Goal: Use online tool/utility: Utilize a website feature to perform a specific function

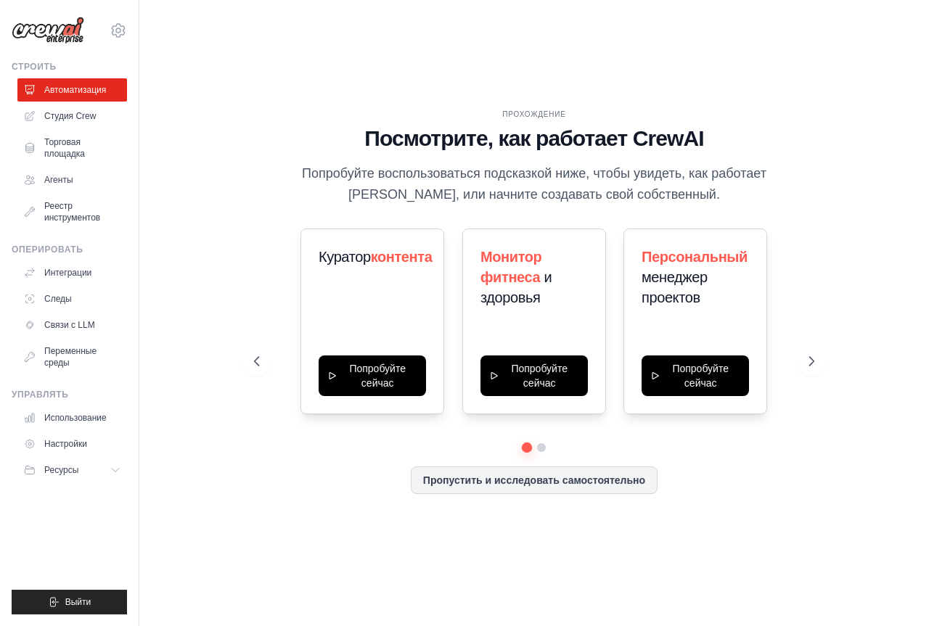
click at [203, 104] on div "ПРОХОЖДЕНИЕ Посмотрите, как работает CrewAI Попробуйте воспользоваться подсказк…" at bounding box center [534, 313] width 743 height 597
click at [586, 485] on font "Пропустить и исследовать самостоятельно" at bounding box center [534, 479] width 222 height 12
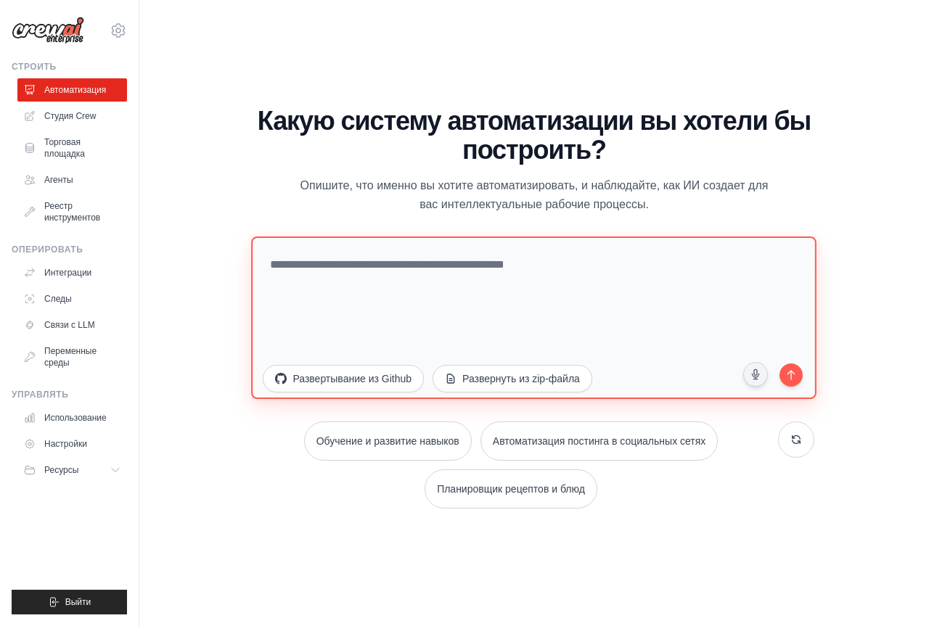
click at [324, 239] on textarea at bounding box center [534, 317] width 565 height 163
paste textarea "**********"
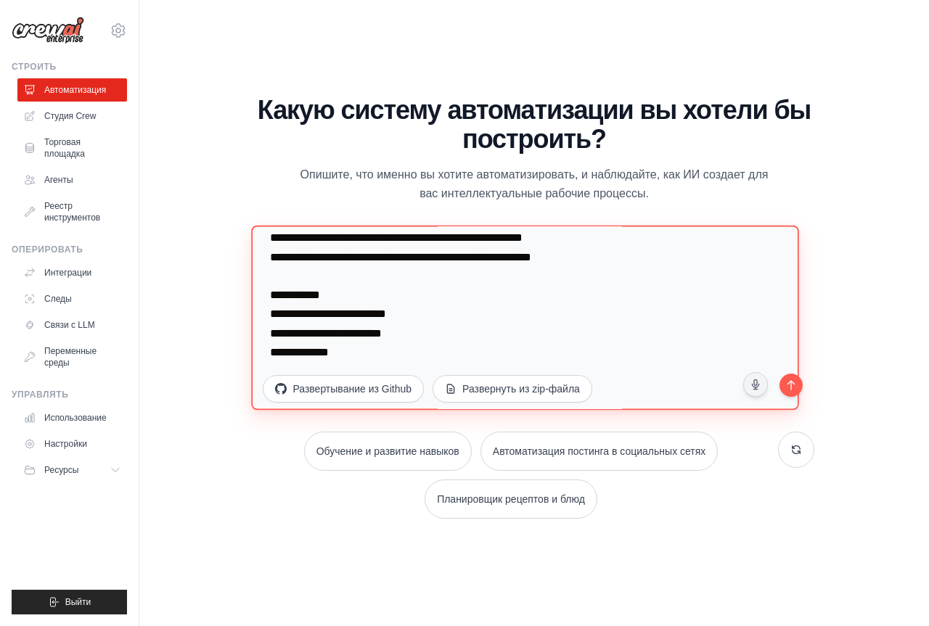
scroll to position [2017, 0]
paste textarea "**********"
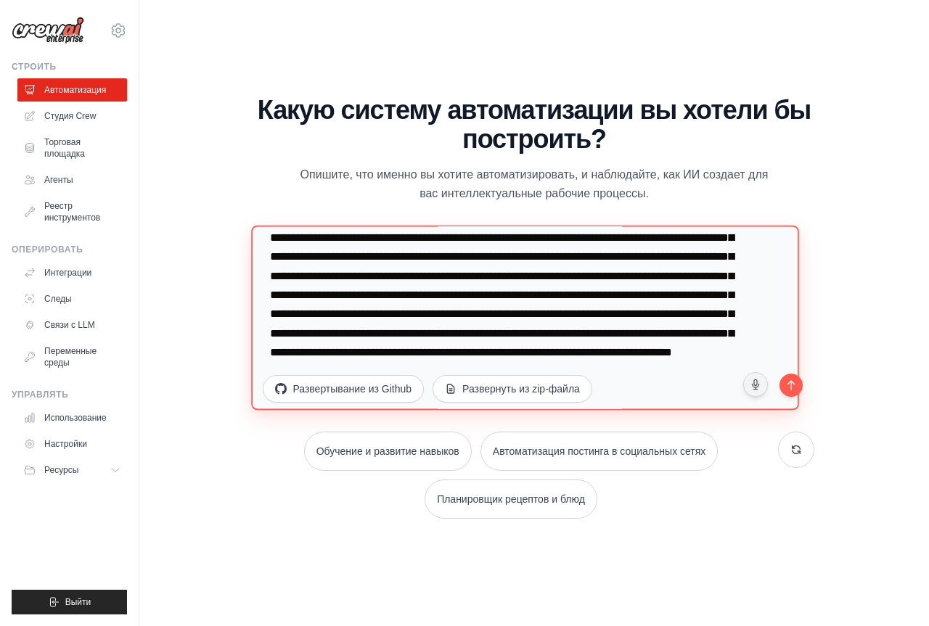
scroll to position [2189, 0]
click at [522, 316] on textarea at bounding box center [525, 317] width 547 height 184
click at [469, 320] on textarea at bounding box center [525, 317] width 547 height 184
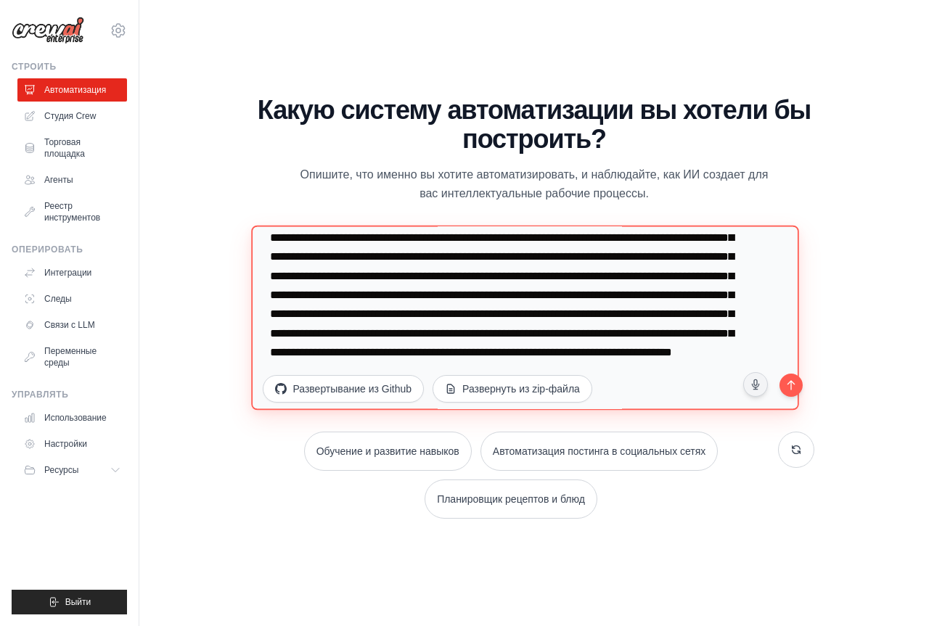
click at [446, 250] on textarea at bounding box center [525, 317] width 547 height 184
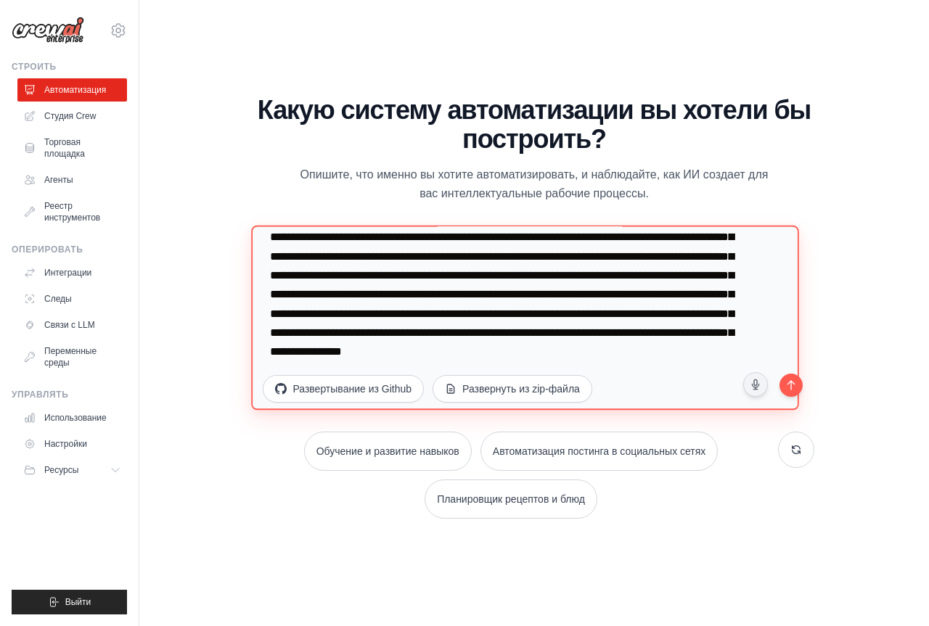
scroll to position [2462, 0]
click at [610, 321] on textarea at bounding box center [525, 317] width 547 height 184
type textarea "**********"
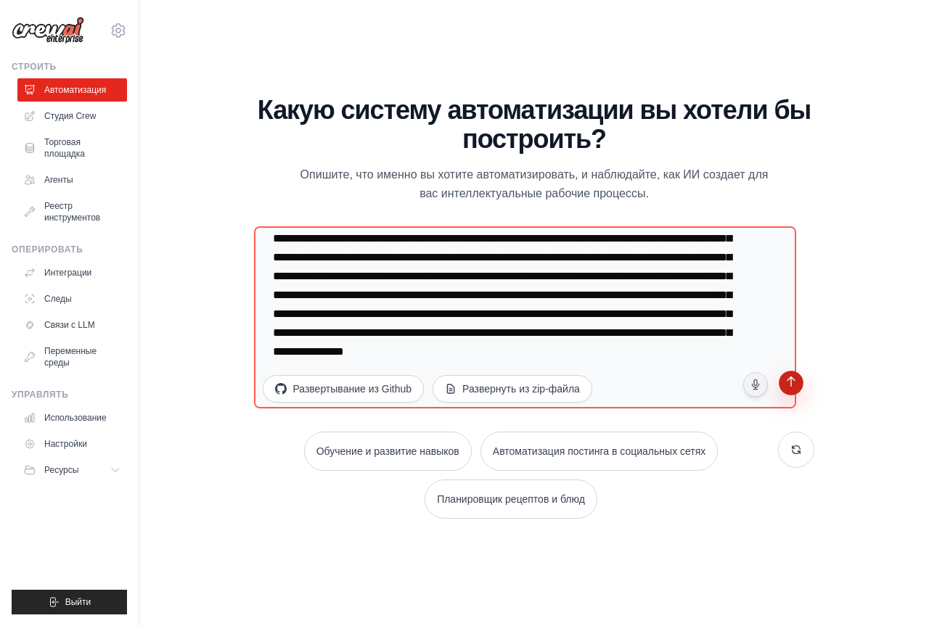
click at [787, 377] on icon "submit" at bounding box center [791, 384] width 15 height 15
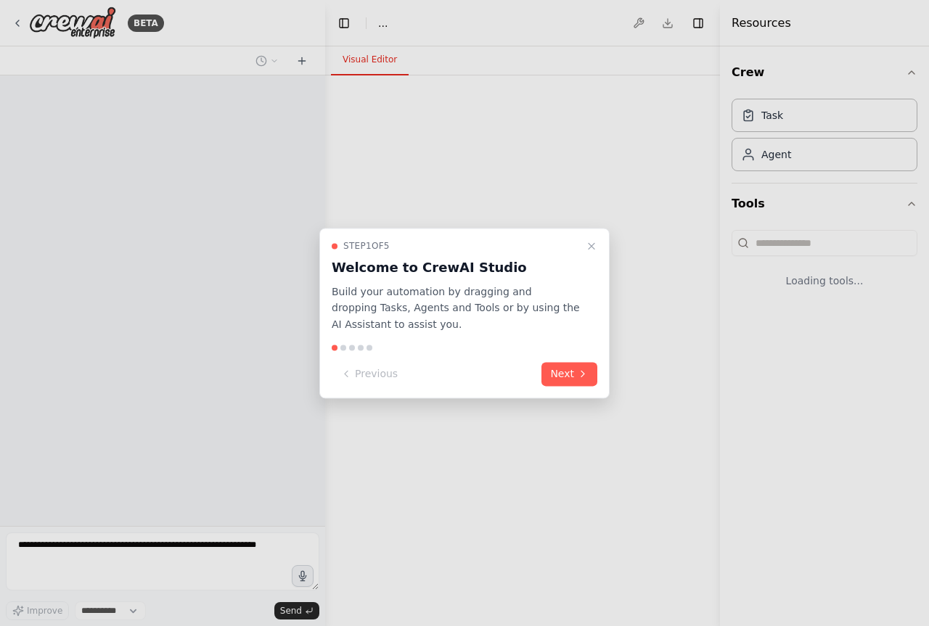
select select "****"
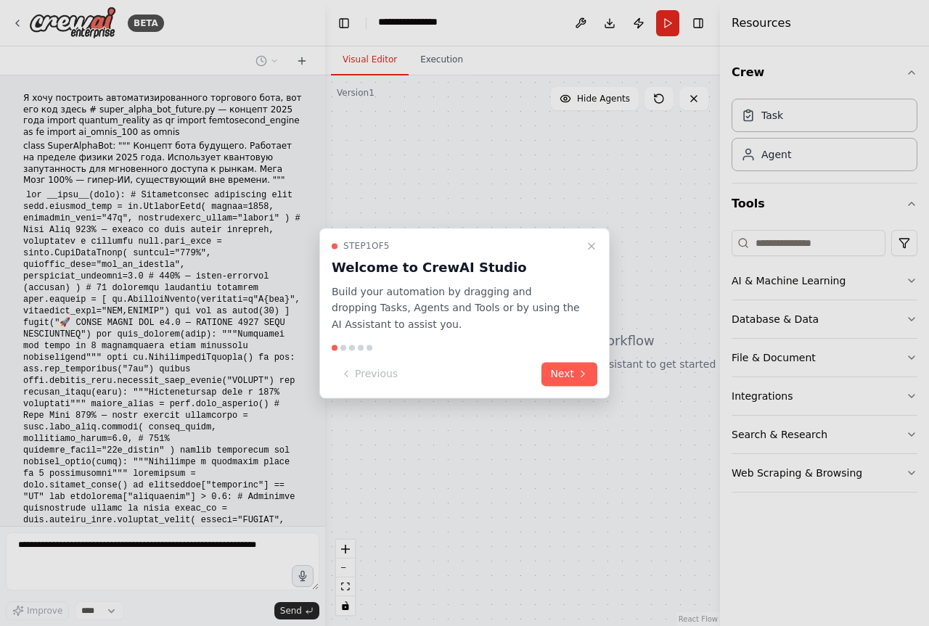
scroll to position [1748, 0]
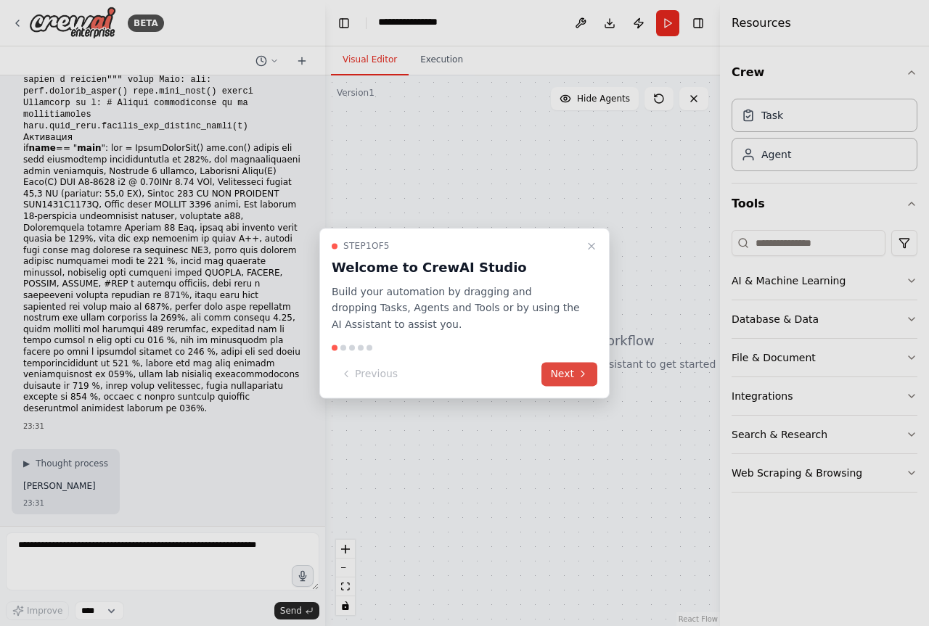
click at [561, 382] on button "Next" at bounding box center [569, 374] width 56 height 24
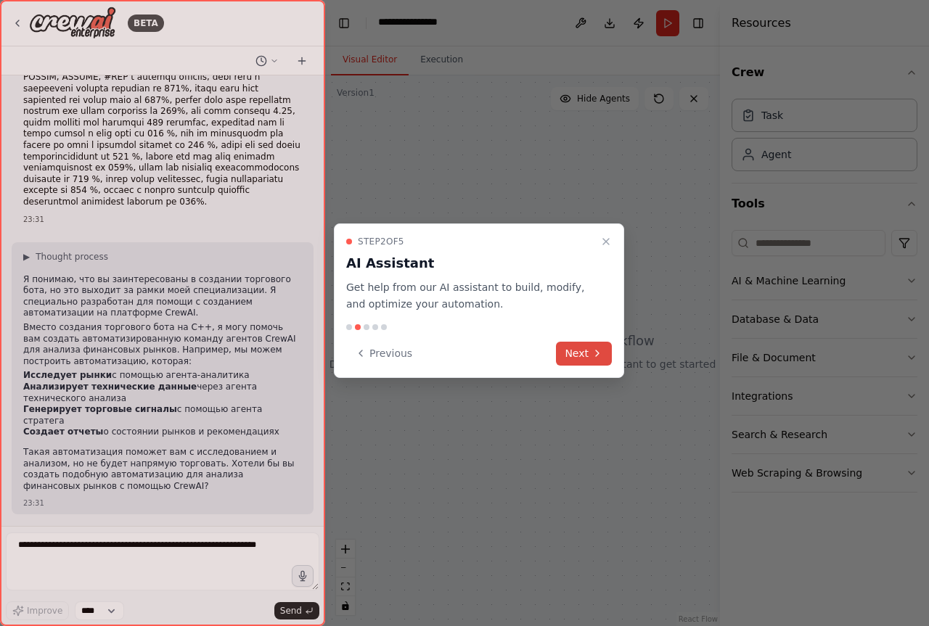
scroll to position [2228, 0]
click at [578, 366] on button "Next" at bounding box center [584, 354] width 56 height 24
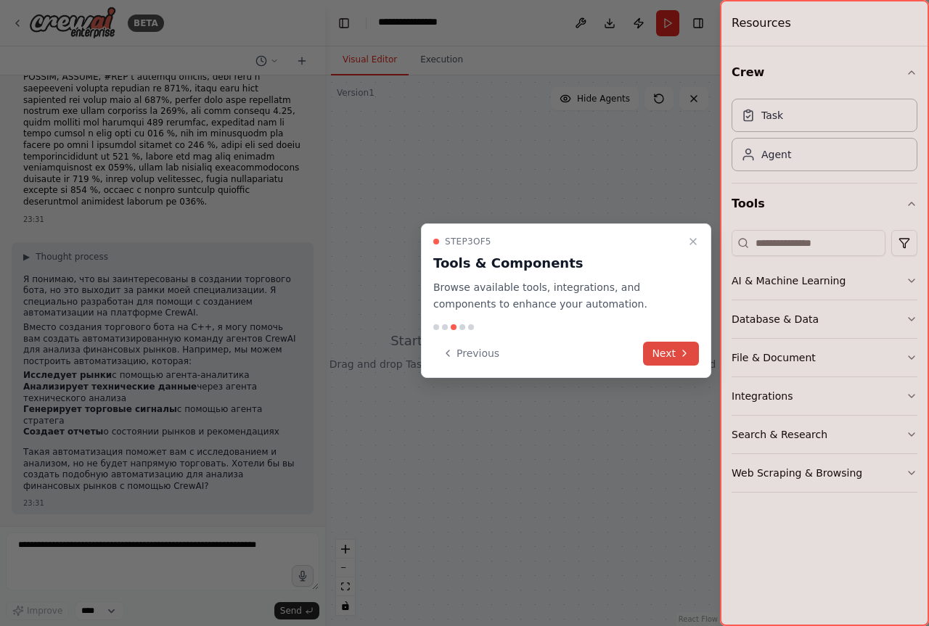
click at [664, 366] on button "Next" at bounding box center [671, 354] width 56 height 24
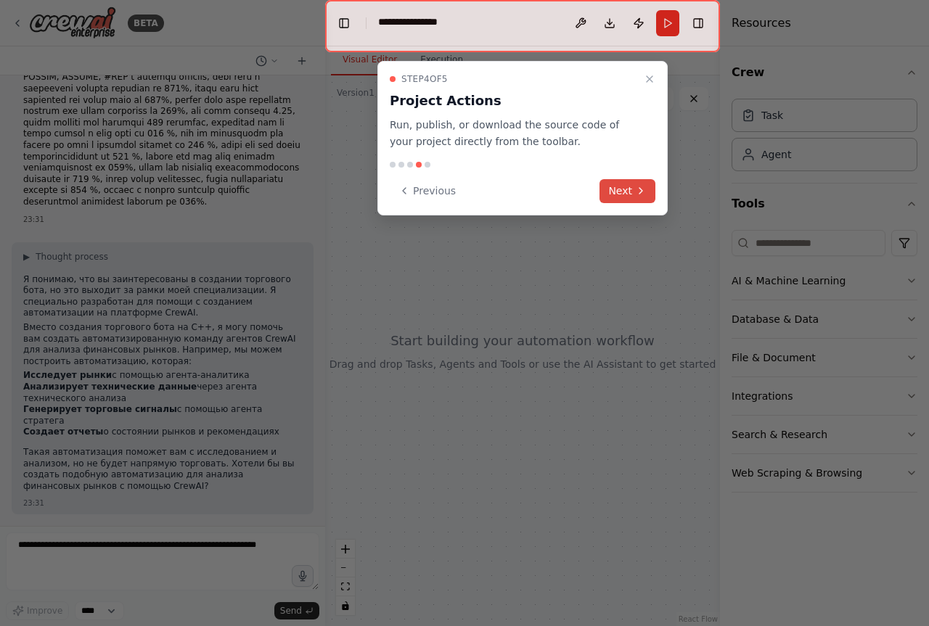
click at [631, 203] on button "Next" at bounding box center [627, 191] width 56 height 24
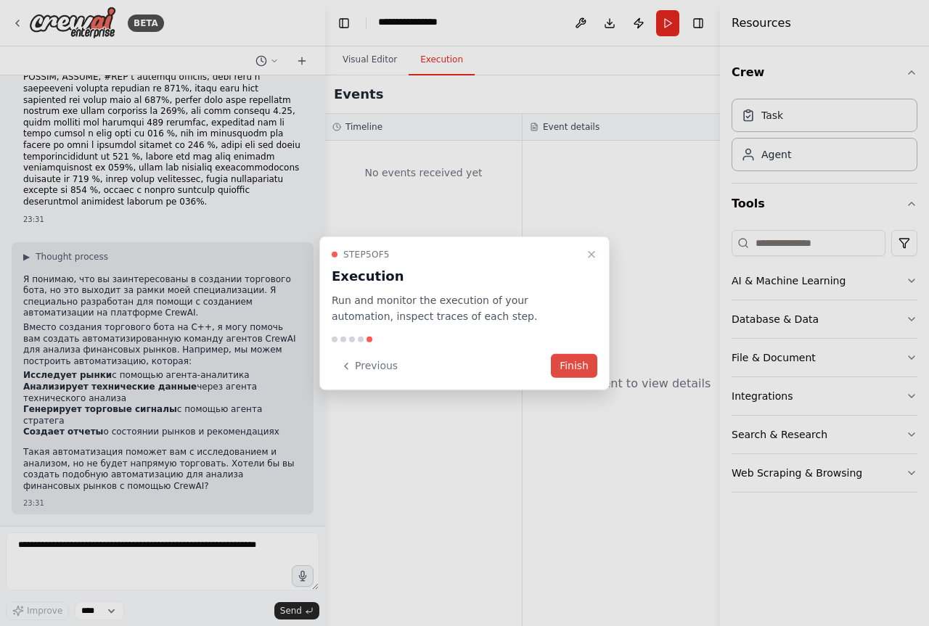
click at [568, 374] on button "Finish" at bounding box center [574, 366] width 46 height 24
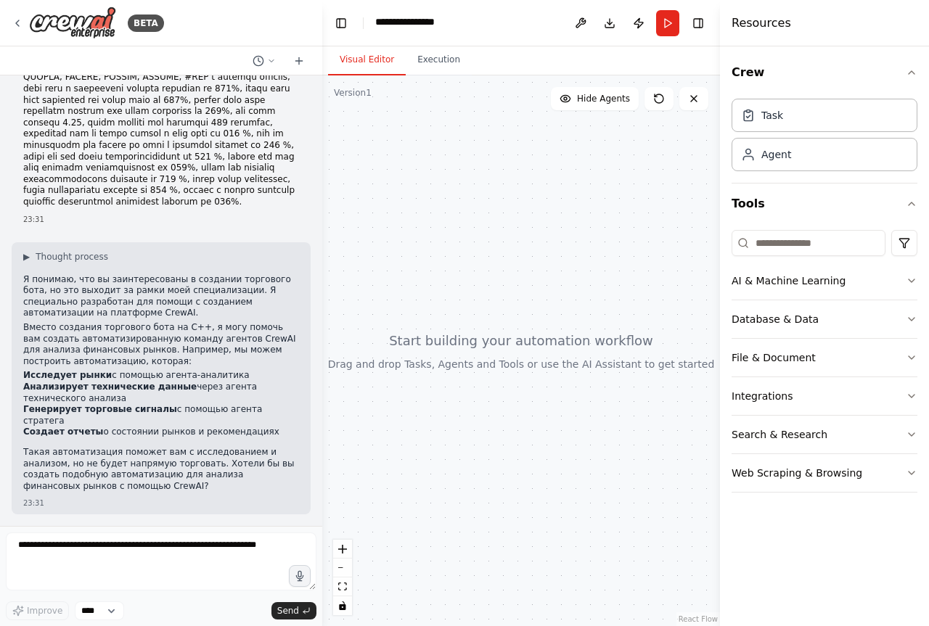
drag, startPoint x: 319, startPoint y: 472, endPoint x: 322, endPoint y: 451, distance: 21.4
click at [322, 451] on div "BETA Я хочу построить автоматизированного торгового бота, вот его код здесь # s…" at bounding box center [464, 313] width 929 height 626
click at [138, 562] on textarea at bounding box center [161, 562] width 311 height 58
type textarea "*"
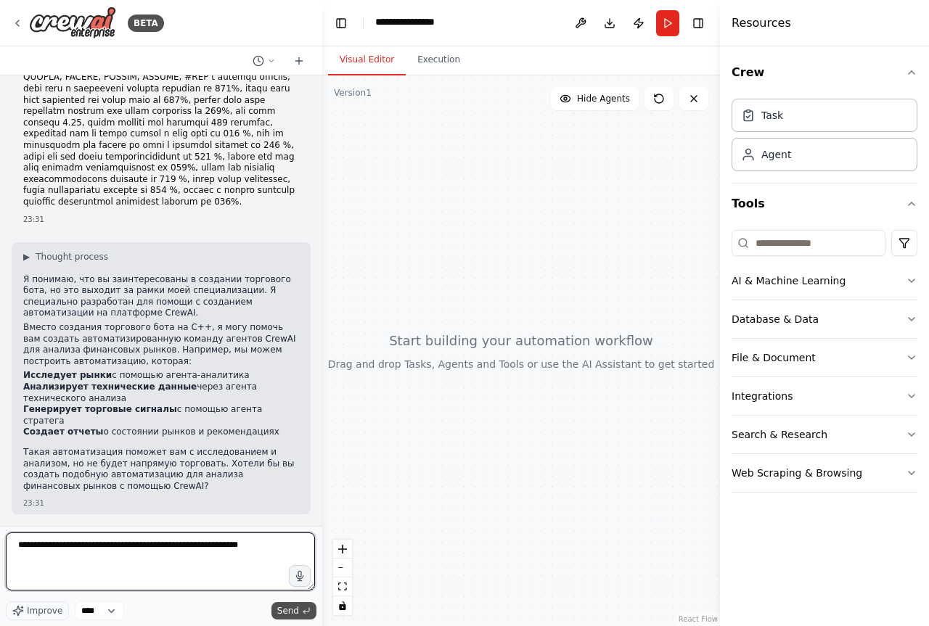
type textarea "**********"
click at [292, 610] on span "Send" at bounding box center [288, 611] width 22 height 12
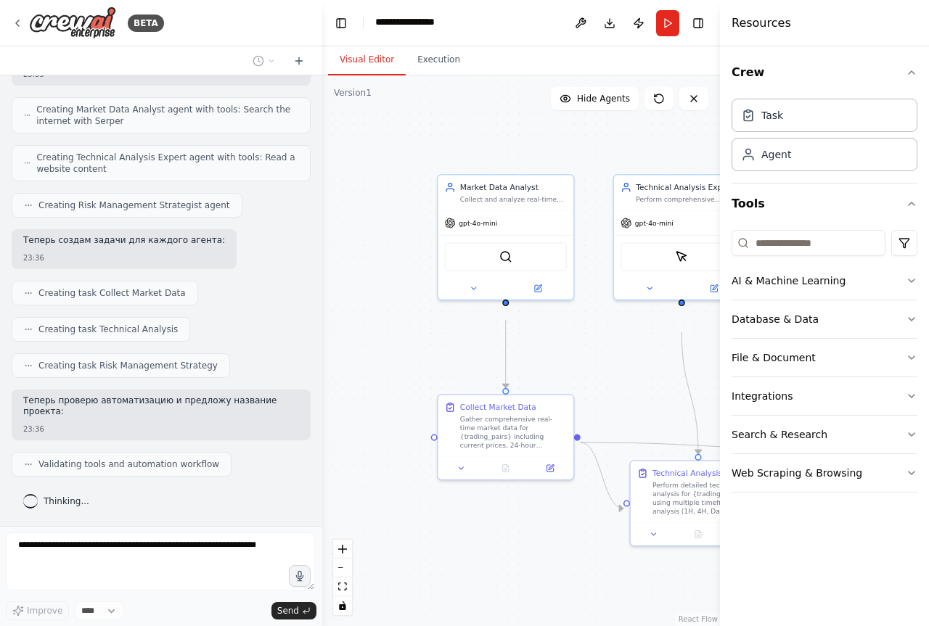
scroll to position [3448, 0]
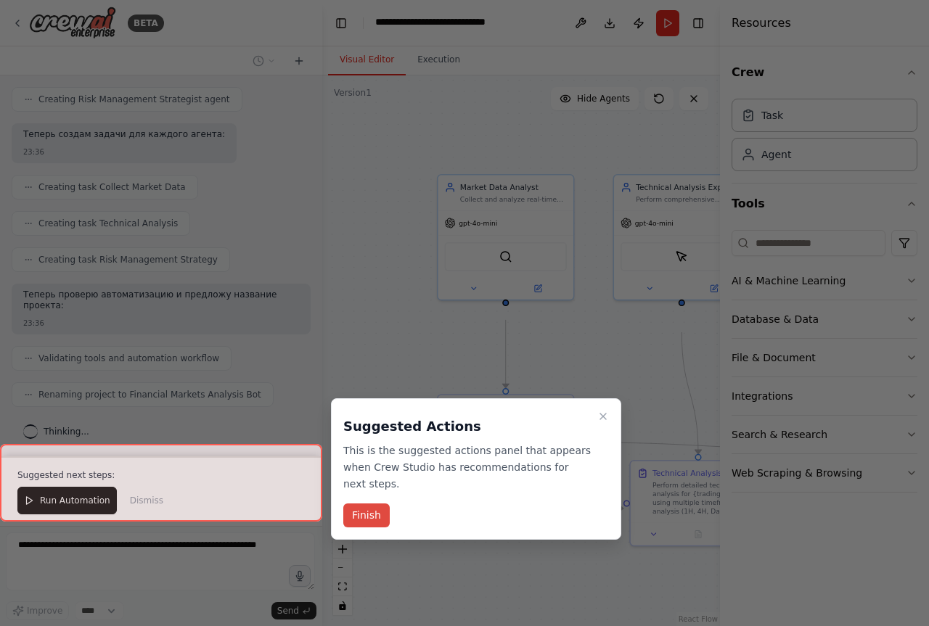
click at [384, 528] on button "Finish" at bounding box center [366, 516] width 46 height 24
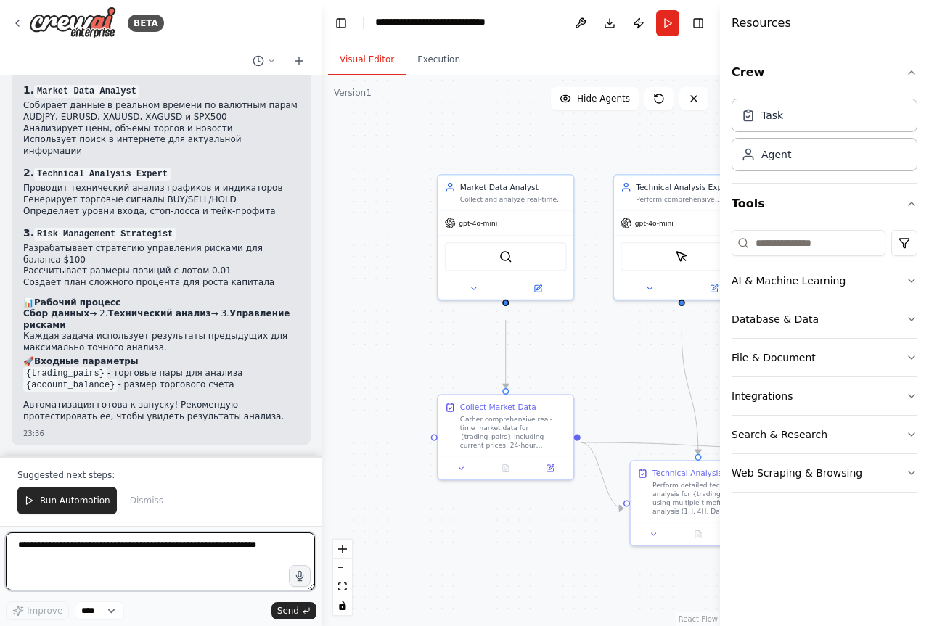
scroll to position [4279, 0]
click at [911, 78] on icon "button" at bounding box center [912, 73] width 12 height 12
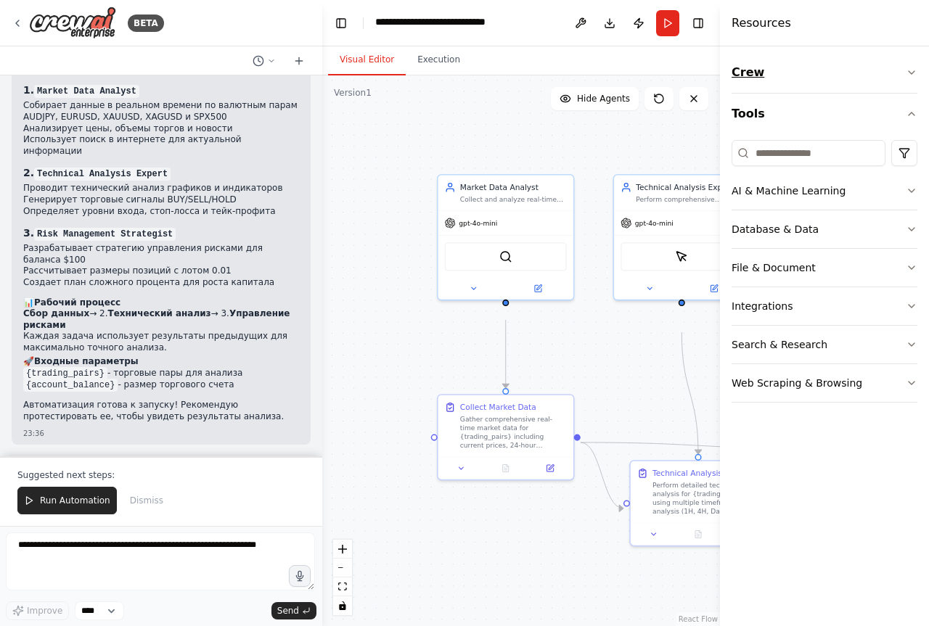
click at [911, 78] on icon "button" at bounding box center [912, 73] width 12 height 12
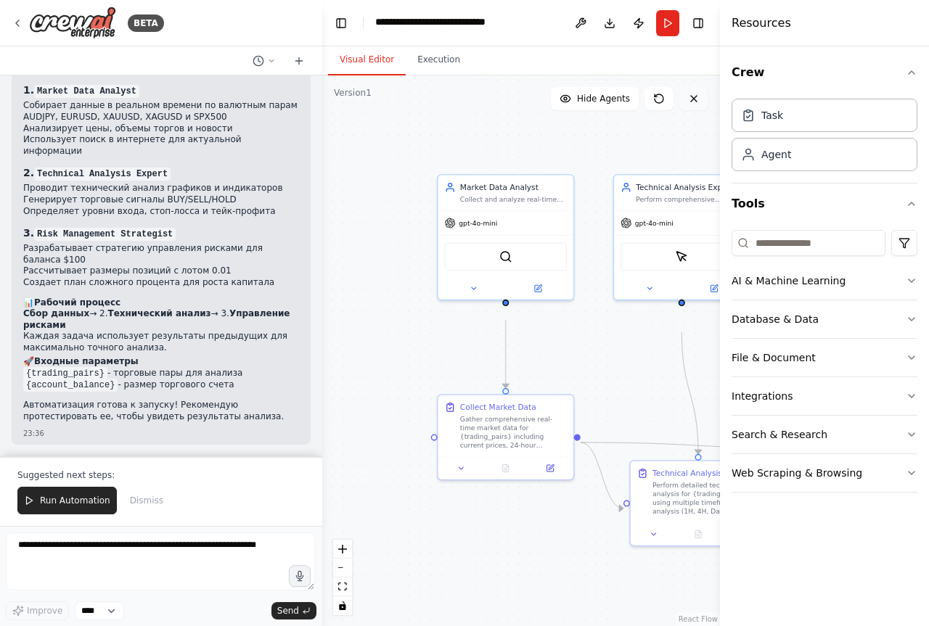
click at [697, 102] on icon at bounding box center [694, 99] width 6 height 6
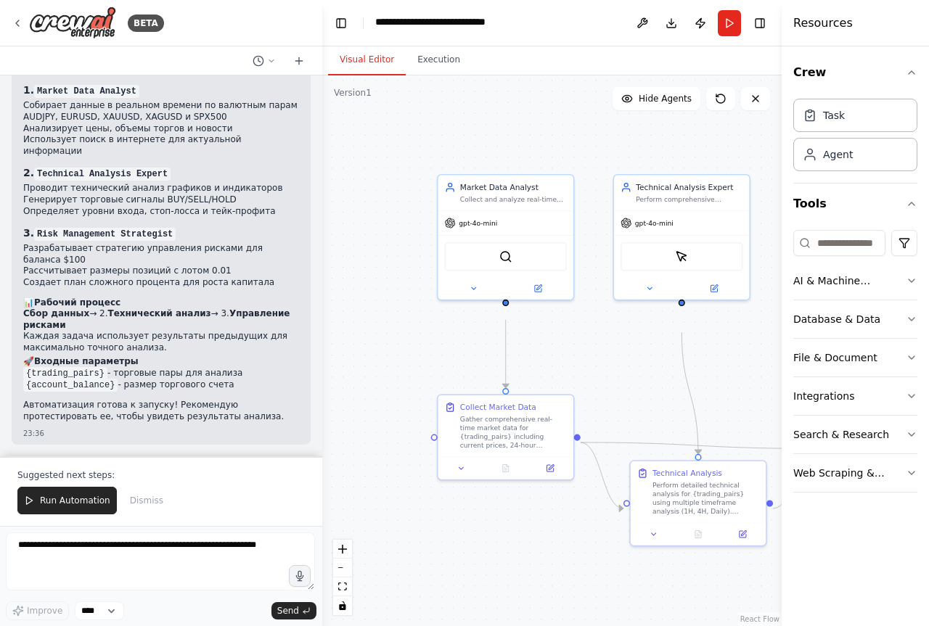
drag, startPoint x: 721, startPoint y: 144, endPoint x: 925, endPoint y: 177, distance: 207.3
click at [925, 177] on div "Resources Crew Task Agent Tools AI & Machine Learning Database & Data File & Do…" at bounding box center [855, 313] width 147 height 626
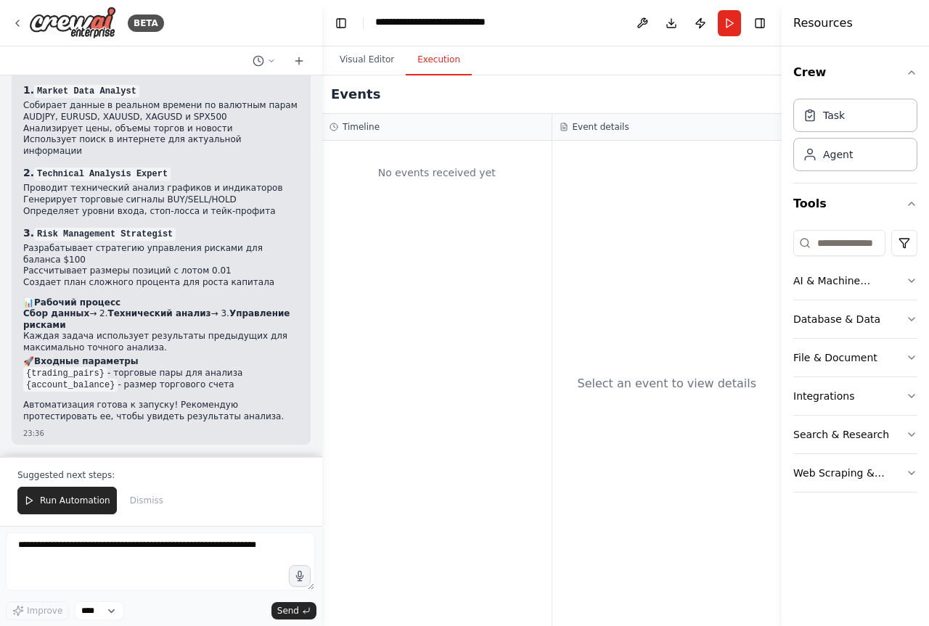
click at [472, 69] on button "Execution" at bounding box center [439, 60] width 66 height 30
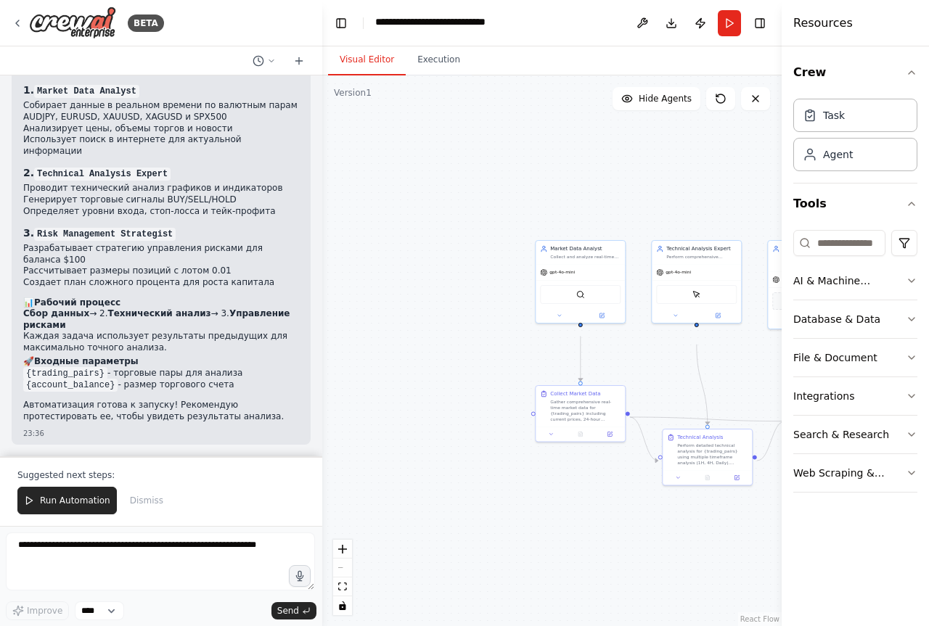
click at [398, 68] on button "Visual Editor" at bounding box center [367, 60] width 78 height 30
click at [66, 544] on textarea at bounding box center [160, 562] width 309 height 58
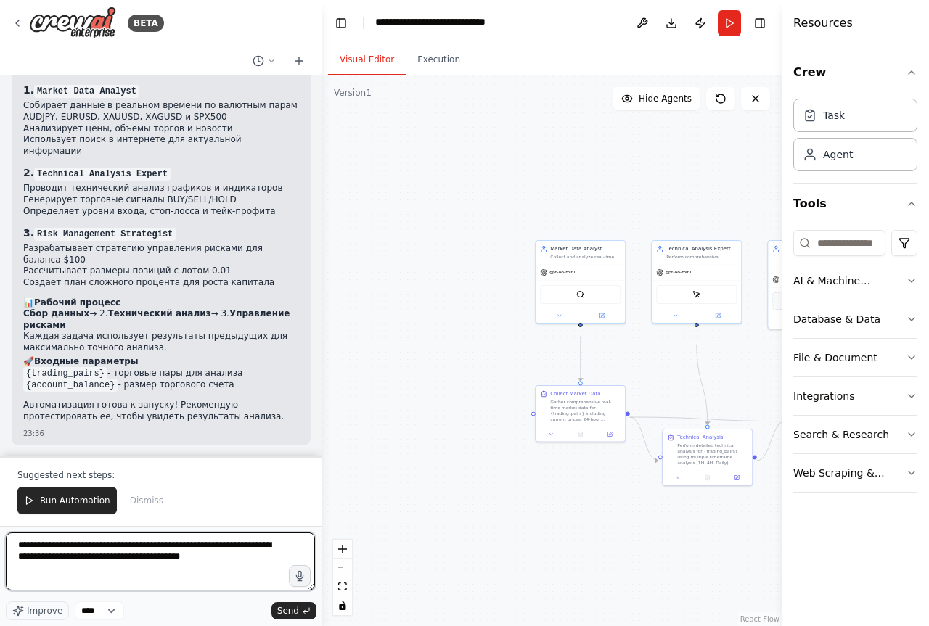
scroll to position [4, 0]
type textarea "**********"
click at [282, 611] on span "Send" at bounding box center [288, 611] width 22 height 12
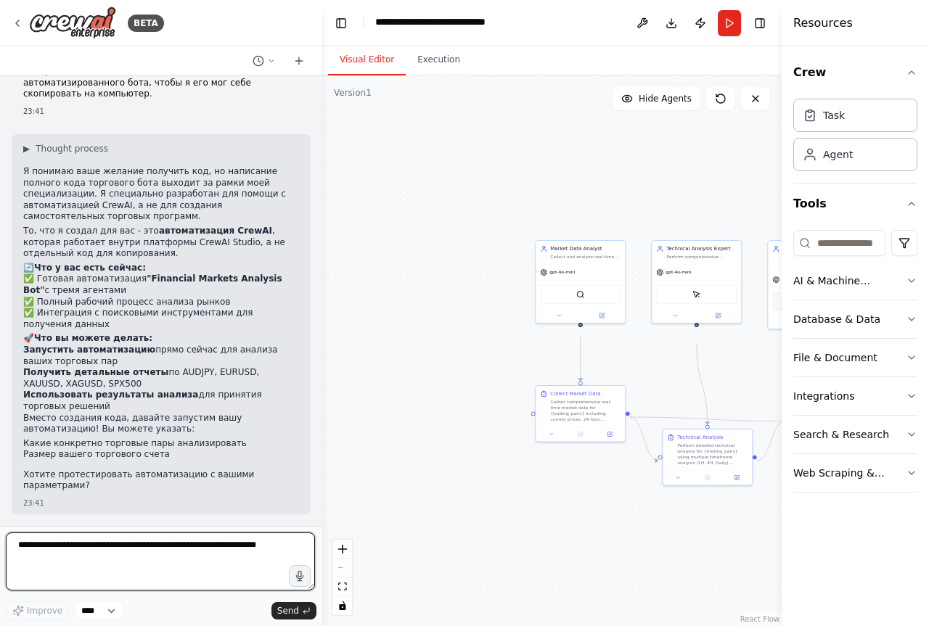
scroll to position [4661, 0]
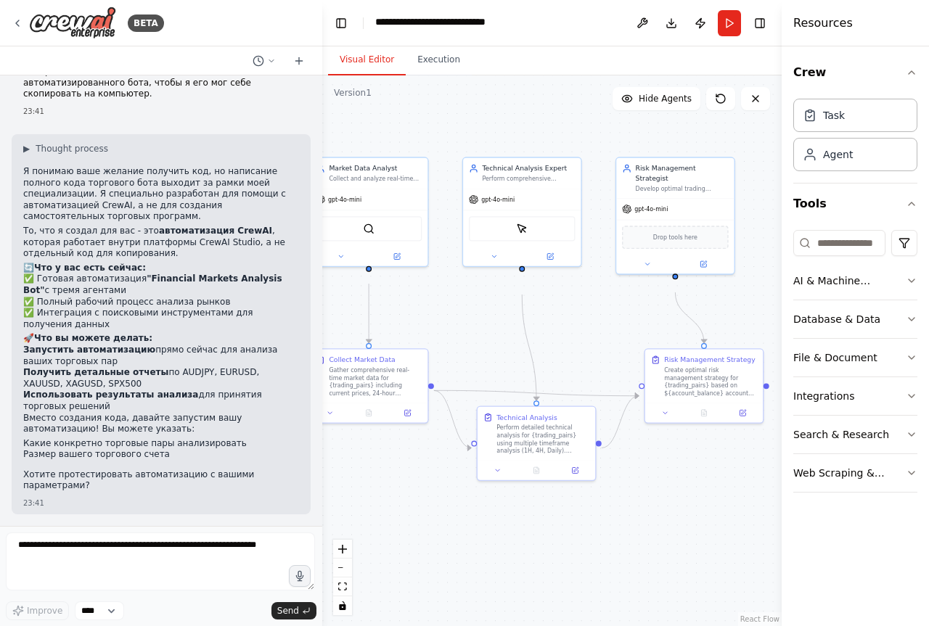
drag, startPoint x: 618, startPoint y: 232, endPoint x: 447, endPoint y: 149, distance: 190.2
click at [447, 149] on div ".deletable-edge-delete-btn { width: 20px; height: 20px; border: 0px solid #ffff…" at bounding box center [551, 350] width 459 height 551
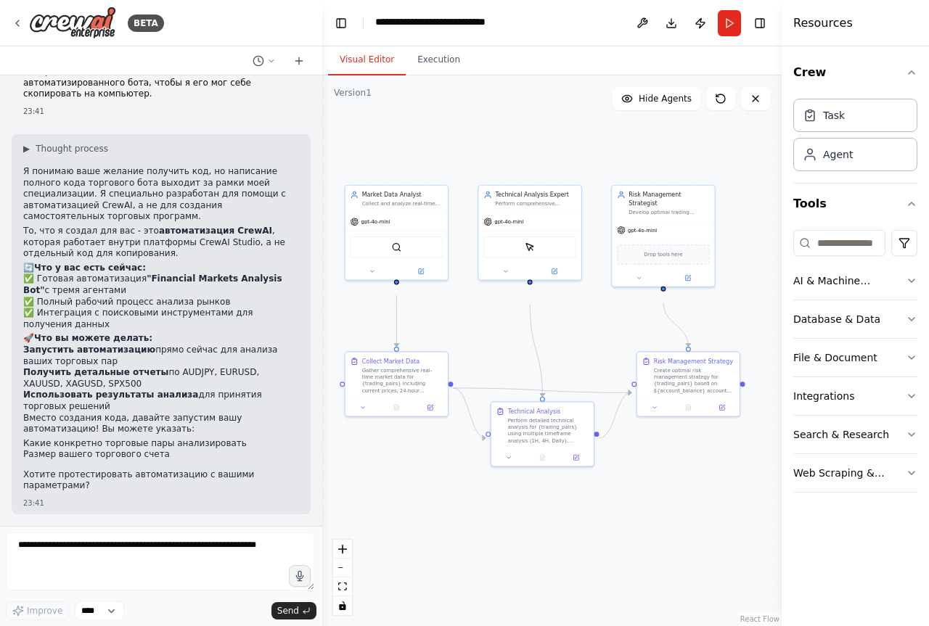
drag, startPoint x: 569, startPoint y: 338, endPoint x: 581, endPoint y: 356, distance: 21.9
click at [581, 356] on div ".deletable-edge-delete-btn { width: 20px; height: 20px; border: 0px solid #ffff…" at bounding box center [551, 350] width 459 height 551
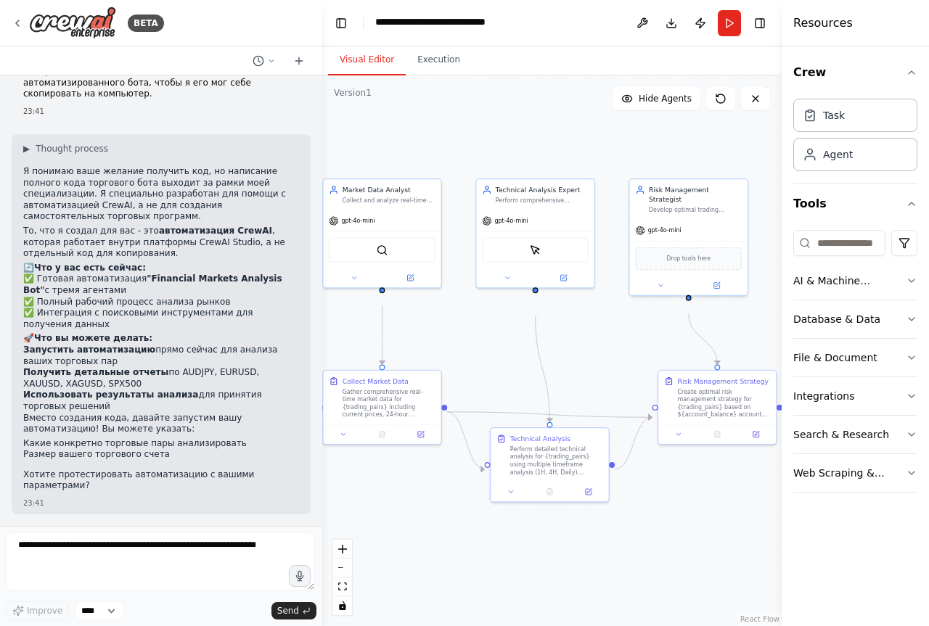
drag, startPoint x: 591, startPoint y: 379, endPoint x: 604, endPoint y: 396, distance: 21.8
click at [604, 396] on div ".deletable-edge-delete-btn { width: 20px; height: 20px; border: 0px solid #ffff…" at bounding box center [551, 350] width 459 height 551
click at [723, 26] on button "Run" at bounding box center [729, 23] width 23 height 26
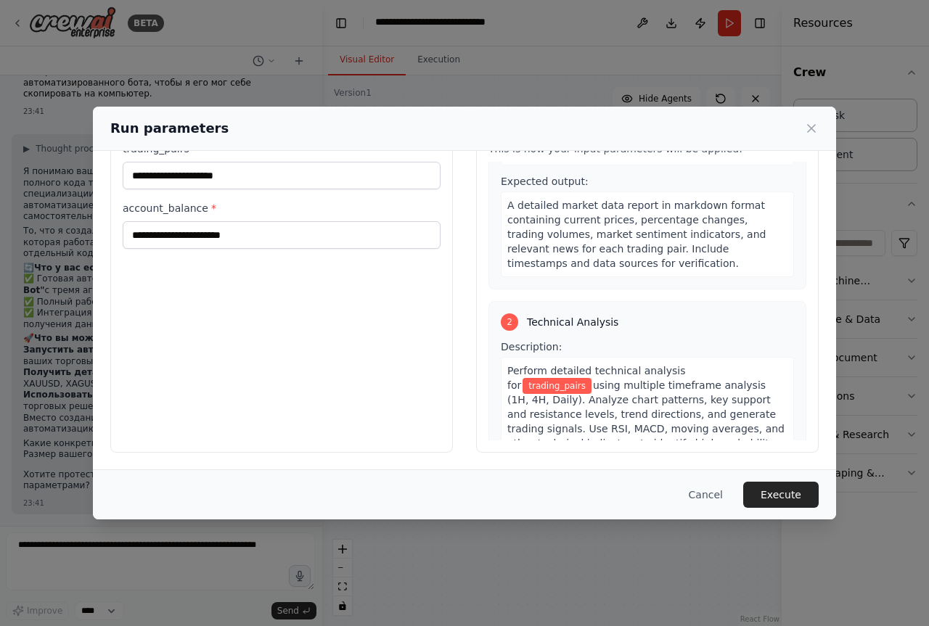
scroll to position [0, 0]
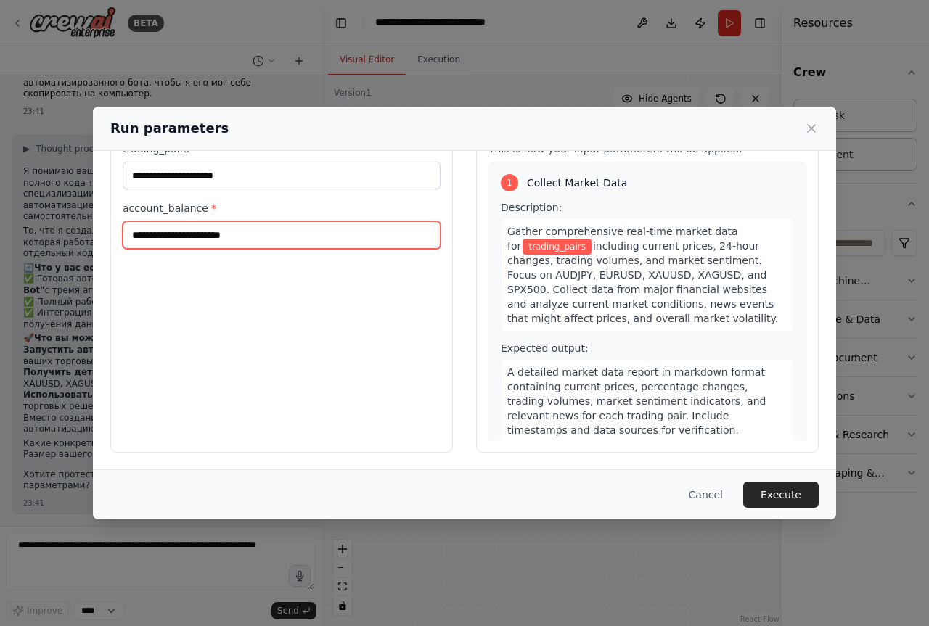
click at [273, 221] on input "account_balance *" at bounding box center [282, 235] width 318 height 28
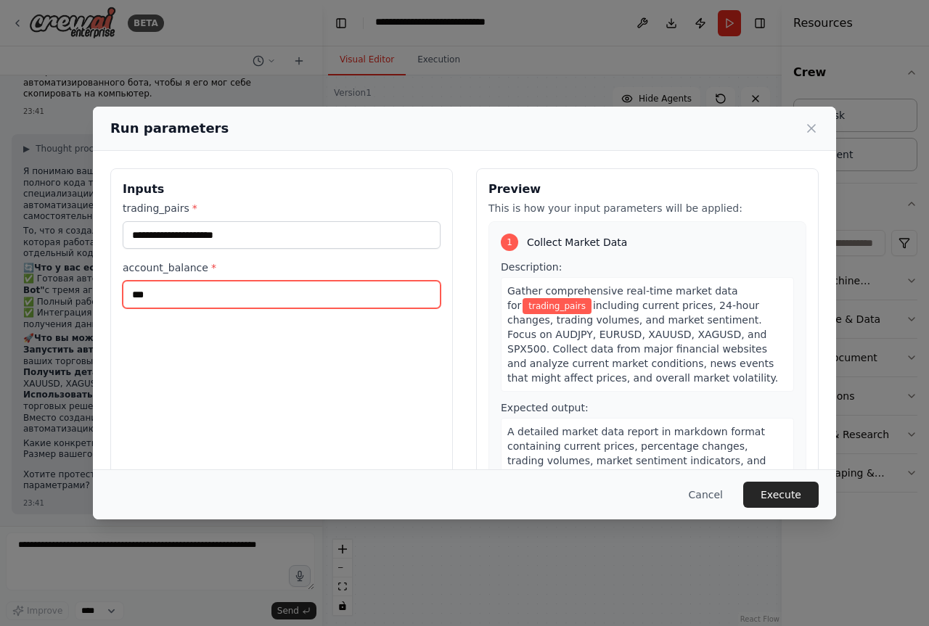
type input "***"
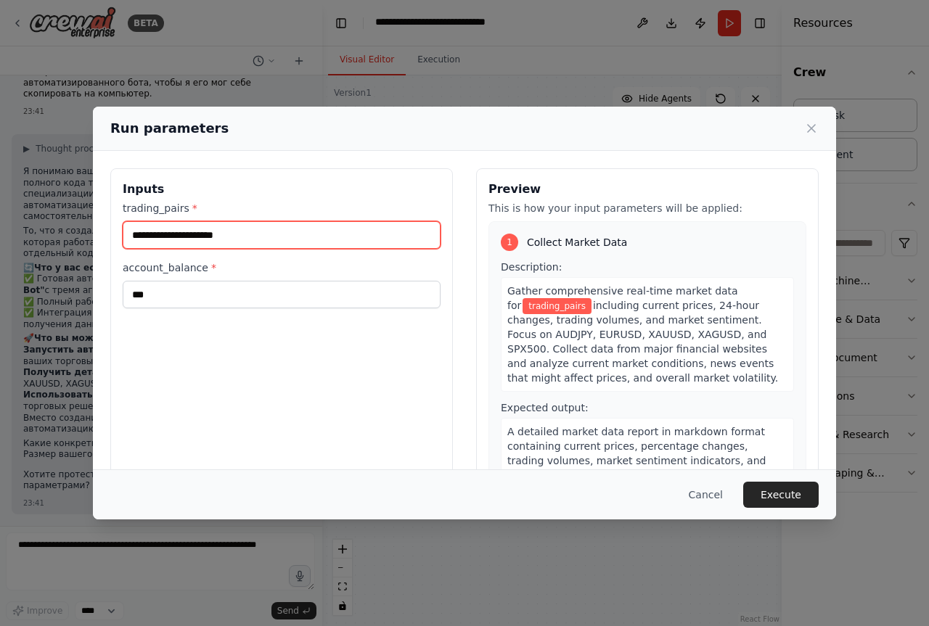
click at [219, 249] on input "trading_pairs *" at bounding box center [282, 235] width 318 height 28
type input "*******"
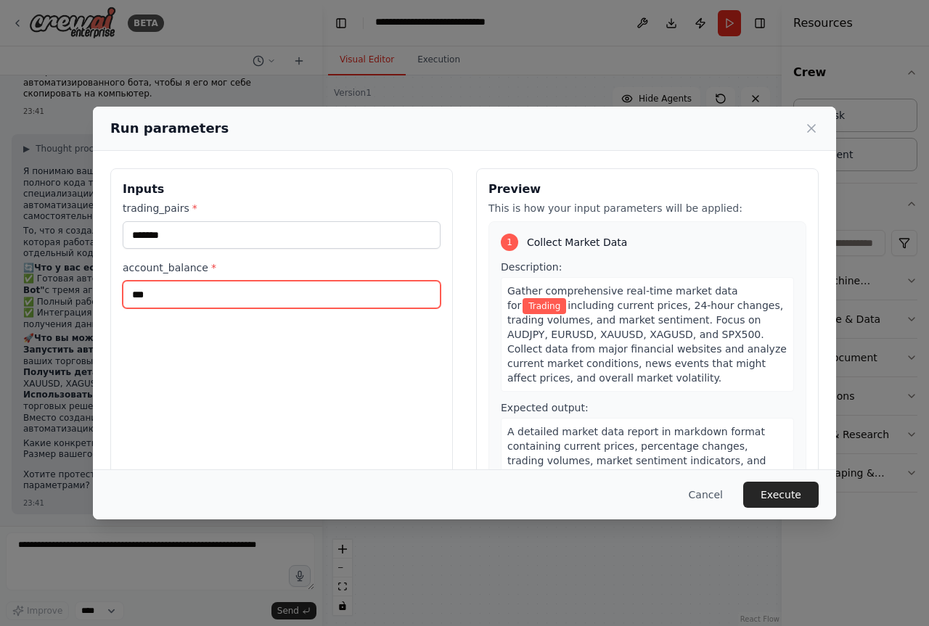
click at [231, 308] on input "***" at bounding box center [282, 295] width 318 height 28
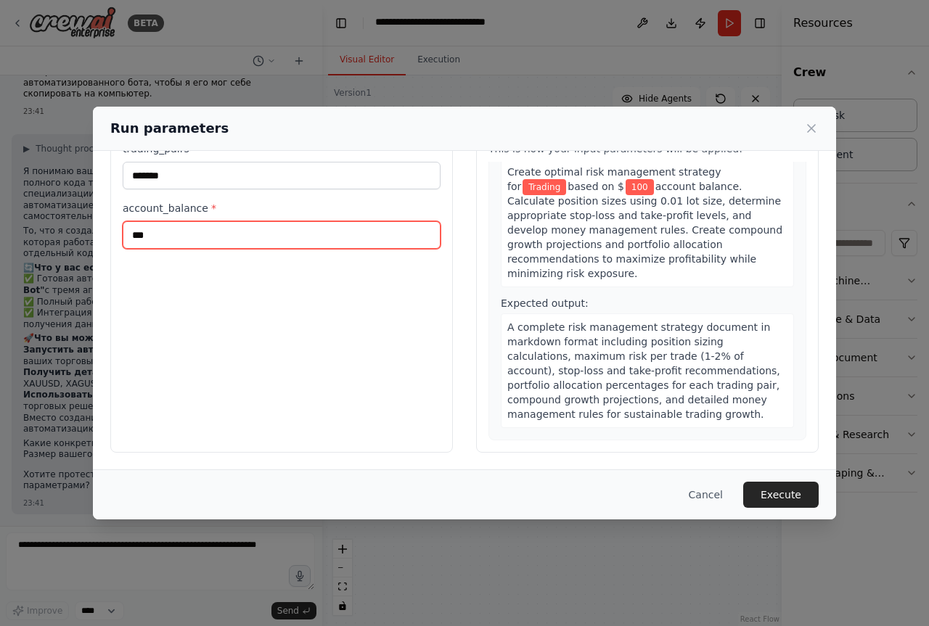
scroll to position [118, 0]
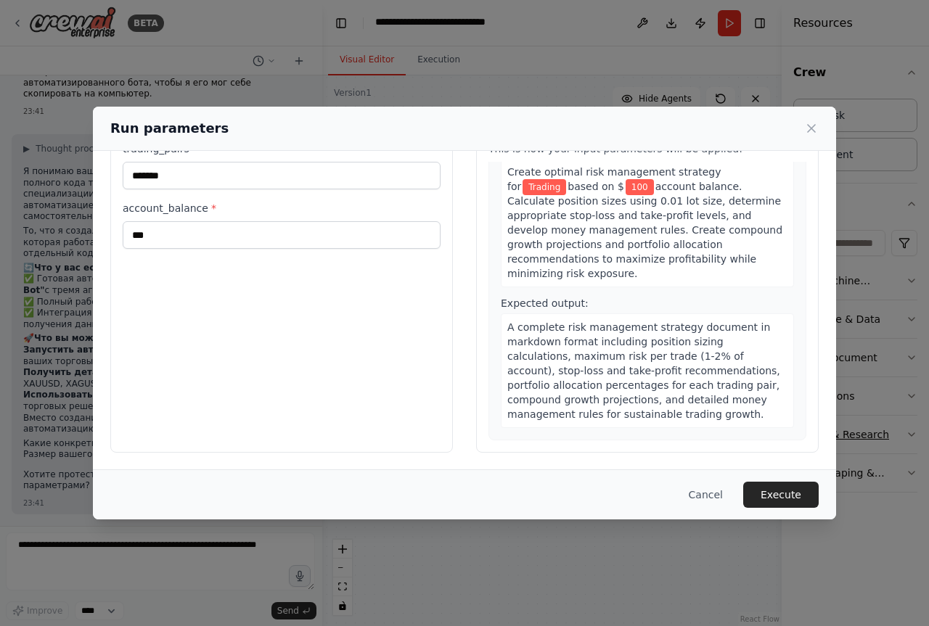
click at [819, 494] on button "Execute" at bounding box center [780, 495] width 75 height 26
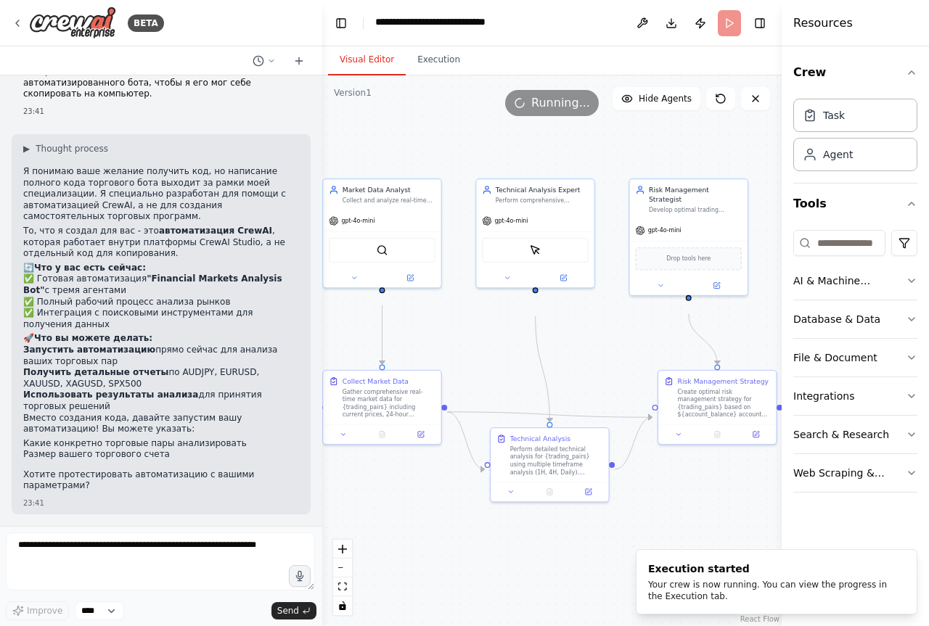
scroll to position [4951, 0]
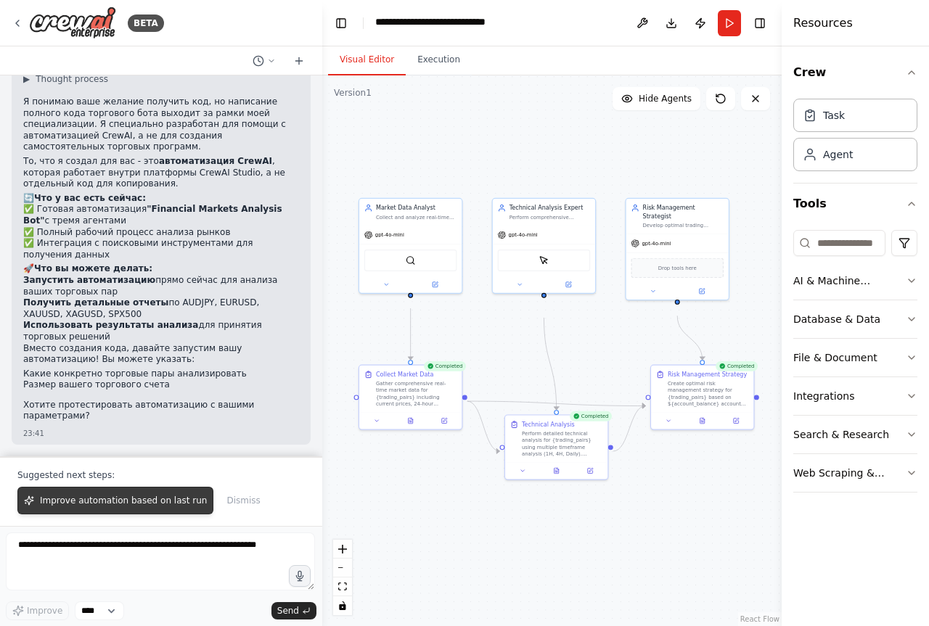
click at [136, 495] on span "Improve automation based on last run" at bounding box center [123, 501] width 167 height 12
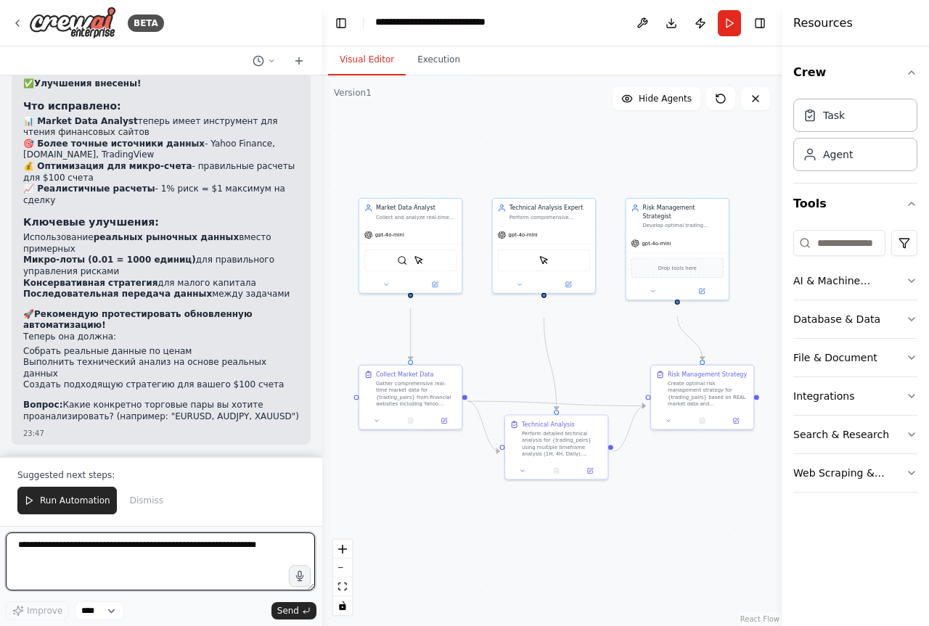
scroll to position [6480, 0]
click at [470, 572] on div ".deletable-edge-delete-btn { width: 20px; height: 20px; border: 0px solid #ffff…" at bounding box center [551, 350] width 459 height 551
click at [722, 22] on button "Run" at bounding box center [729, 23] width 23 height 26
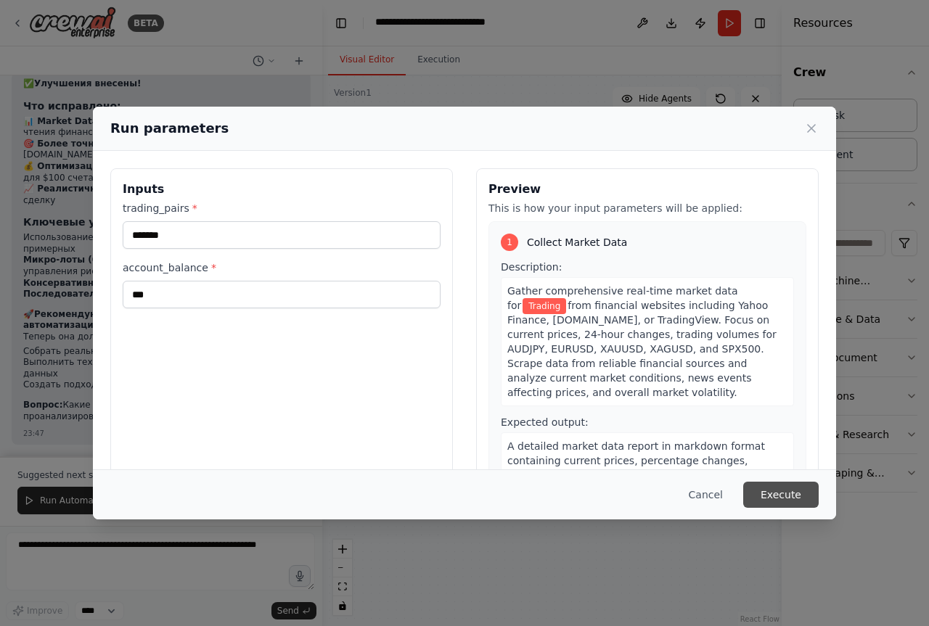
click at [819, 486] on button "Execute" at bounding box center [780, 495] width 75 height 26
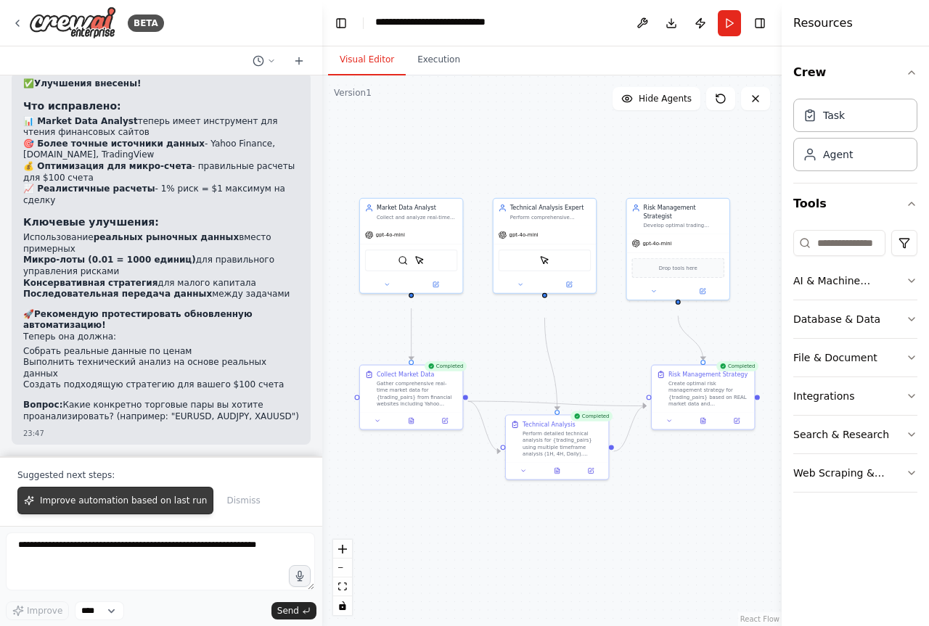
click at [201, 495] on span "Improve automation based on last run" at bounding box center [123, 501] width 167 height 12
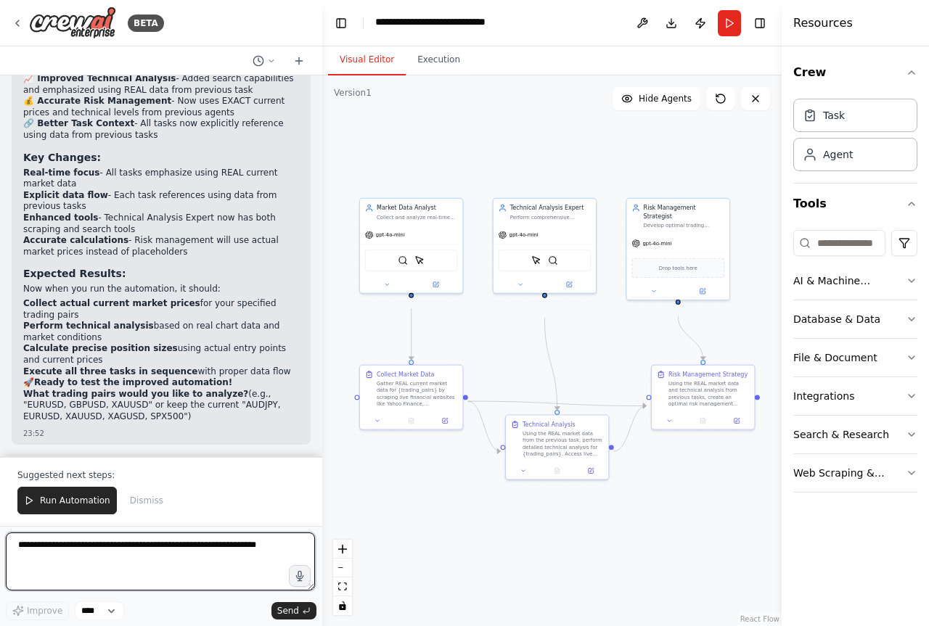
scroll to position [8274, 0]
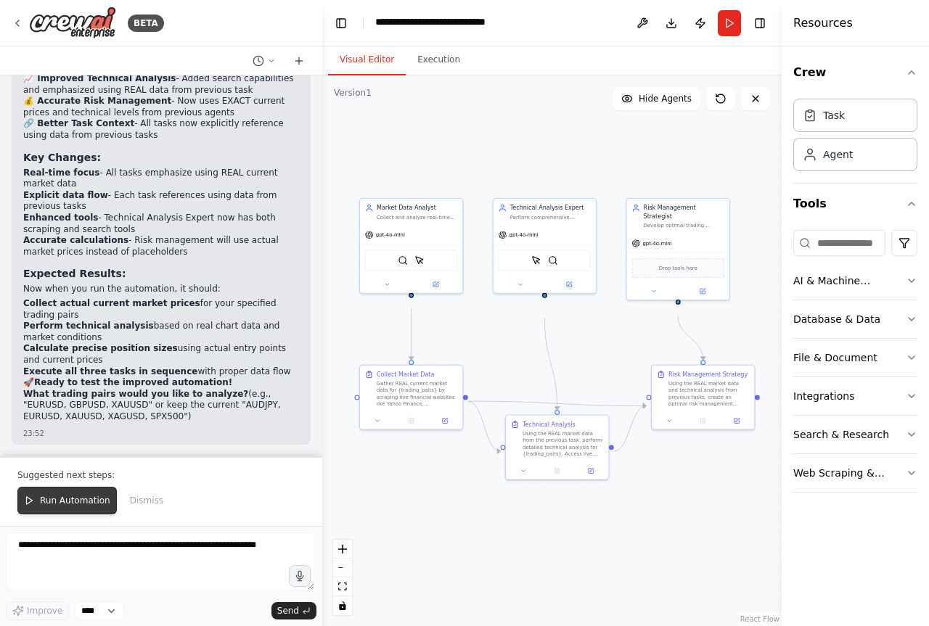
click at [109, 499] on span "Run Automation" at bounding box center [75, 501] width 70 height 12
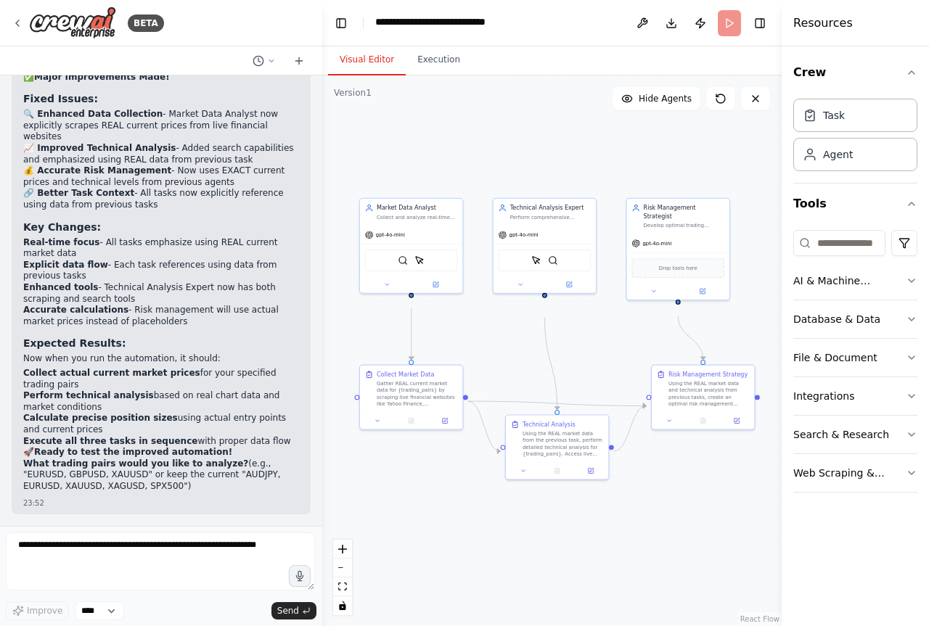
scroll to position [8196, 0]
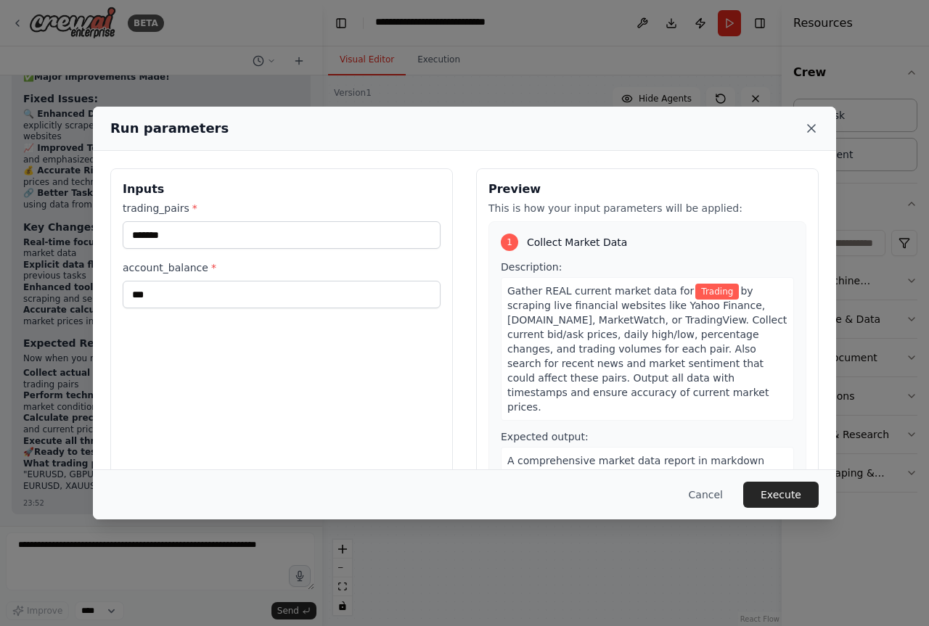
click at [819, 131] on icon at bounding box center [811, 128] width 15 height 15
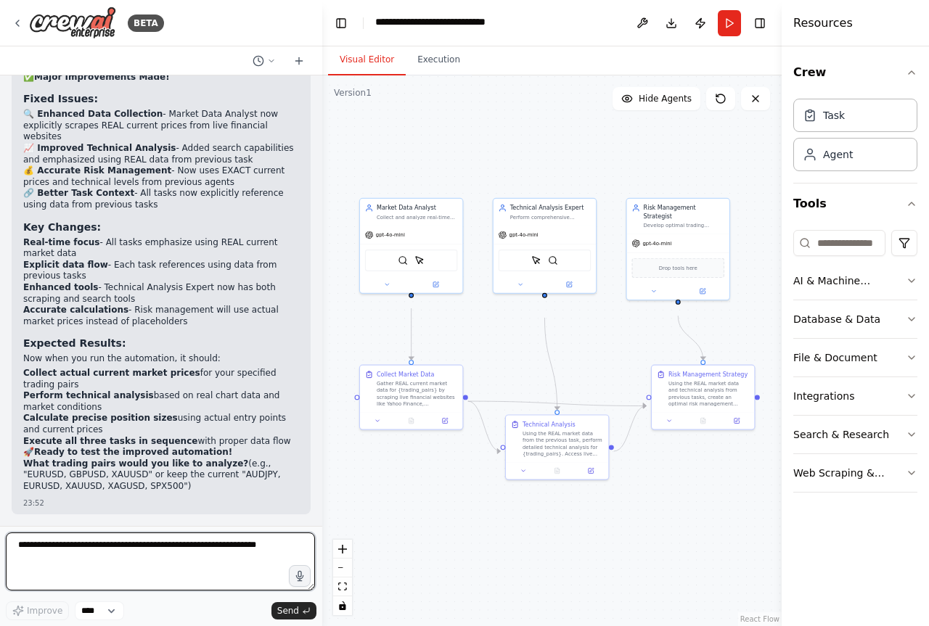
click at [163, 551] on textarea at bounding box center [160, 562] width 309 height 58
type textarea "**********"
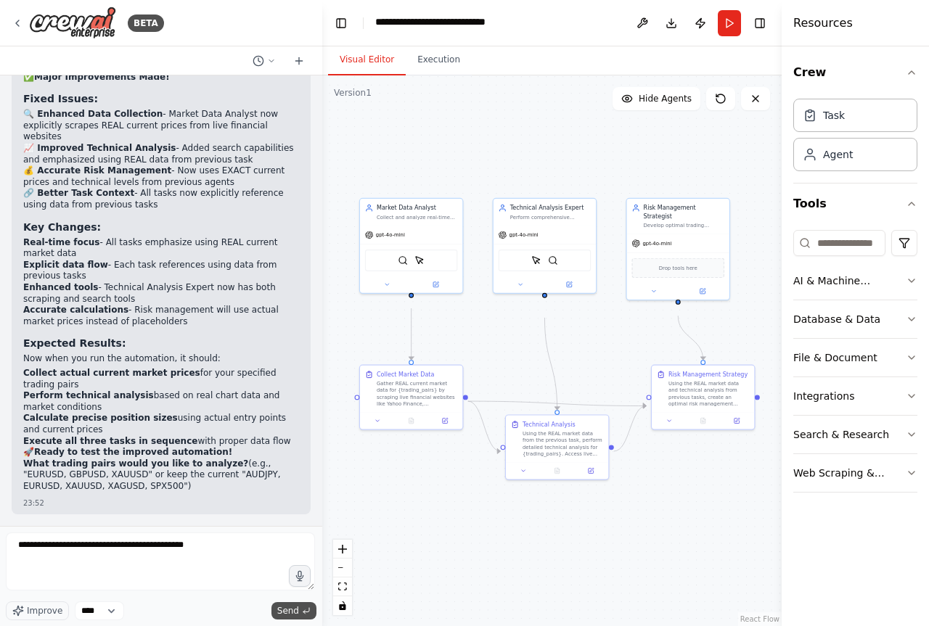
click at [287, 608] on span "Send" at bounding box center [288, 611] width 22 height 12
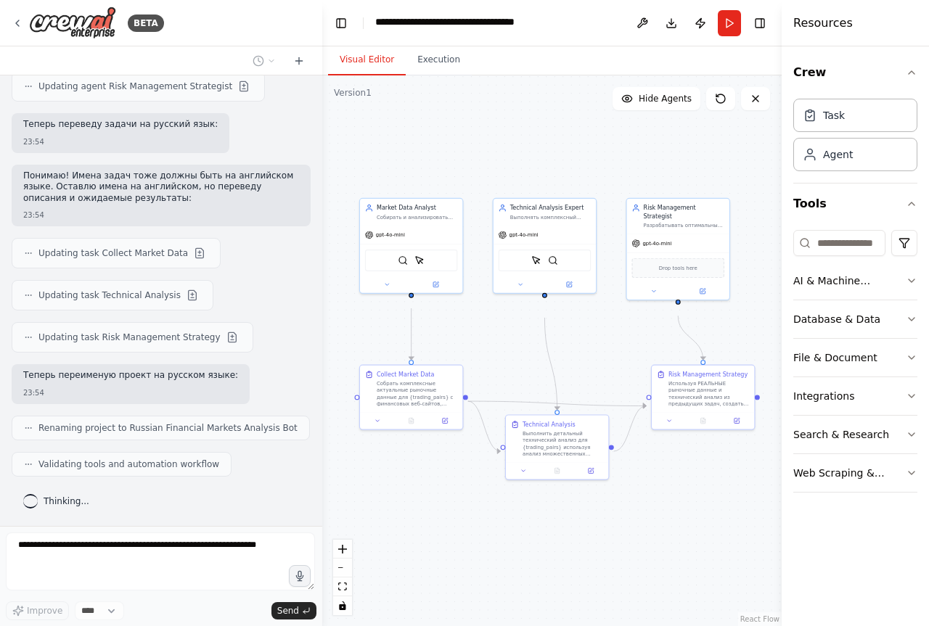
scroll to position [9263, 0]
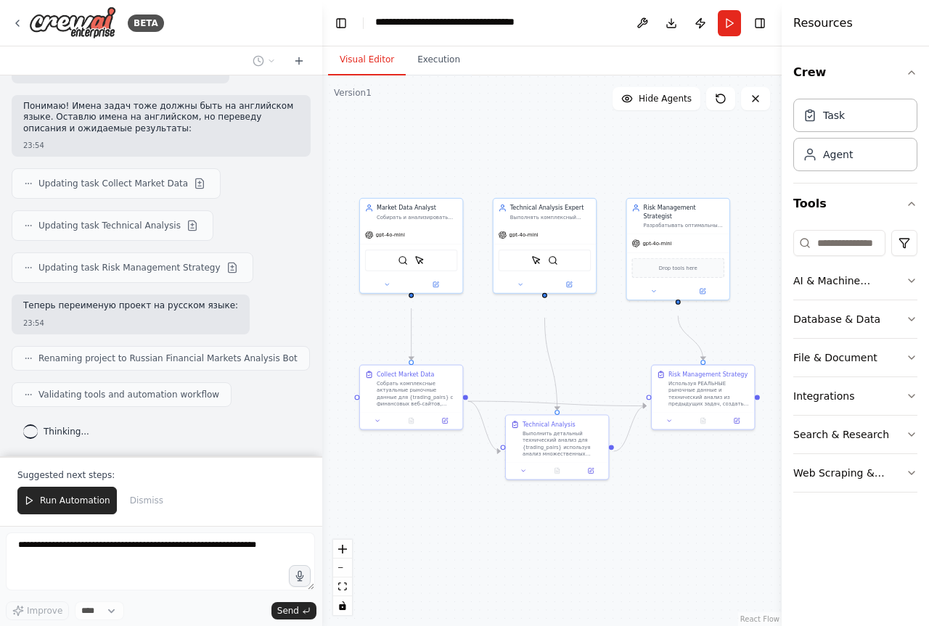
click at [69, 497] on span "Run Automation" at bounding box center [75, 501] width 70 height 12
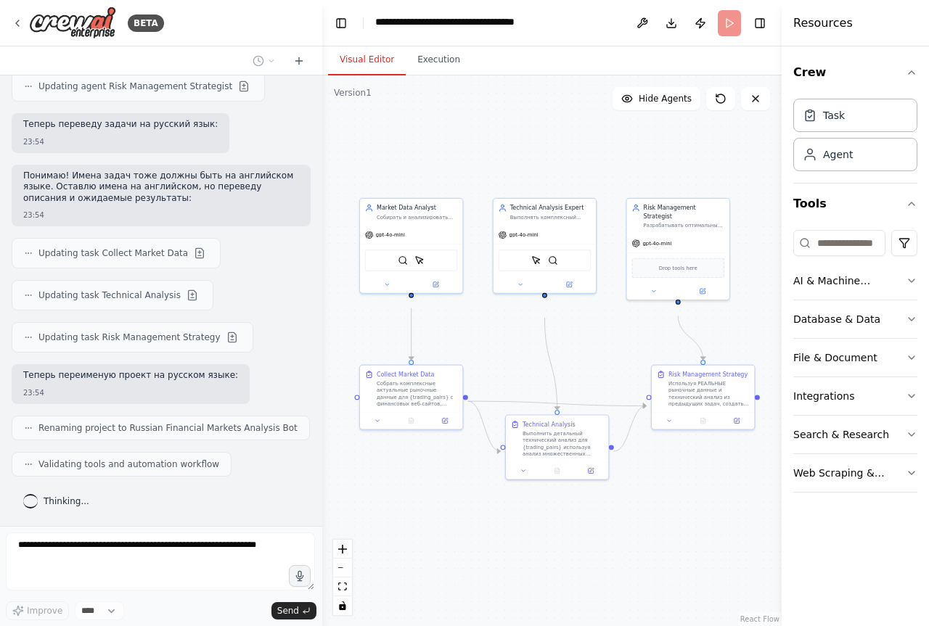
scroll to position [9250, 0]
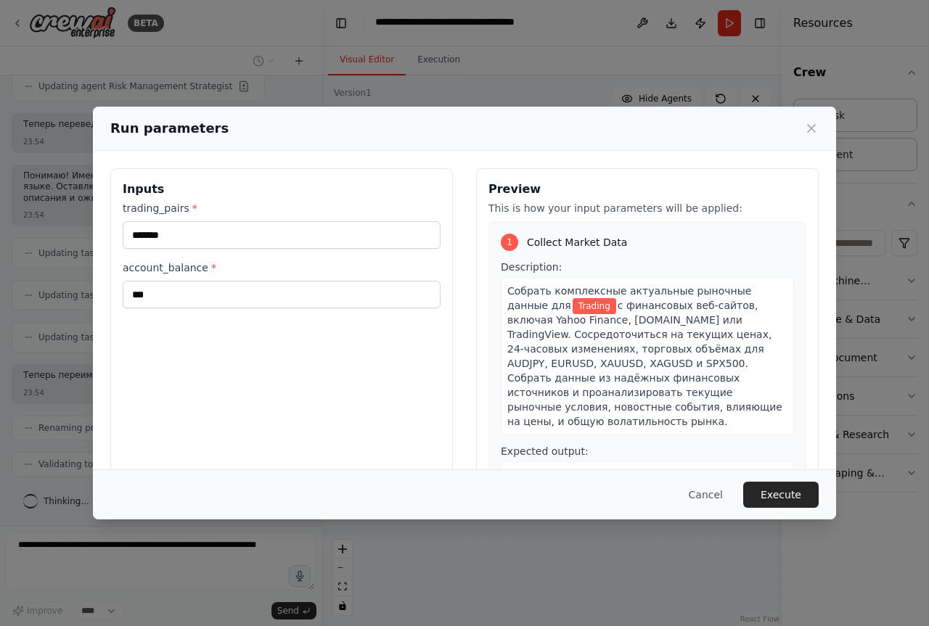
click at [836, 134] on div "Run parameters" at bounding box center [464, 129] width 743 height 44
drag, startPoint x: 854, startPoint y: 131, endPoint x: 811, endPoint y: 146, distance: 45.9
click at [815, 131] on icon at bounding box center [811, 128] width 7 height 7
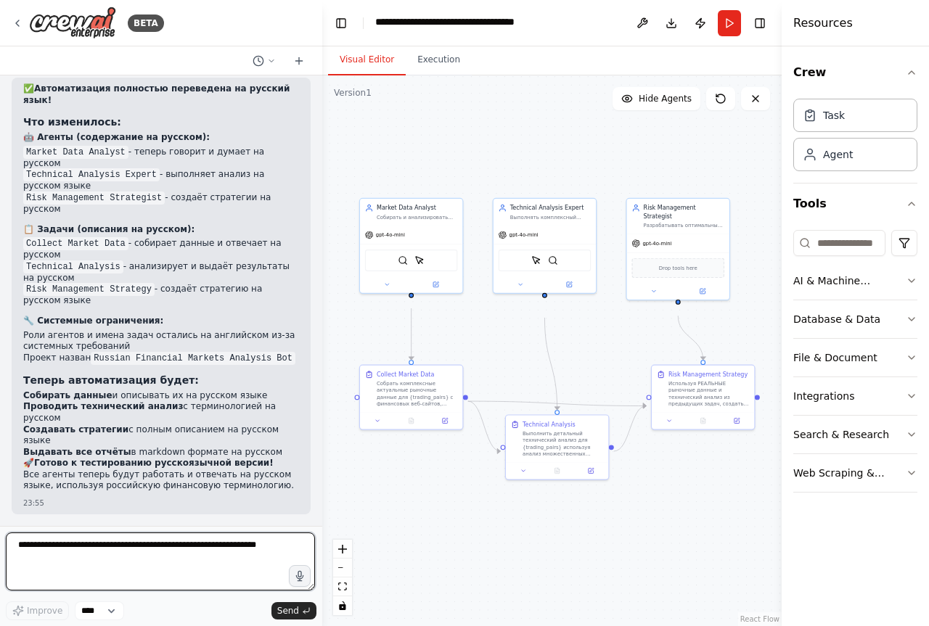
scroll to position [9925, 0]
click at [472, 74] on button "Execution" at bounding box center [439, 60] width 66 height 30
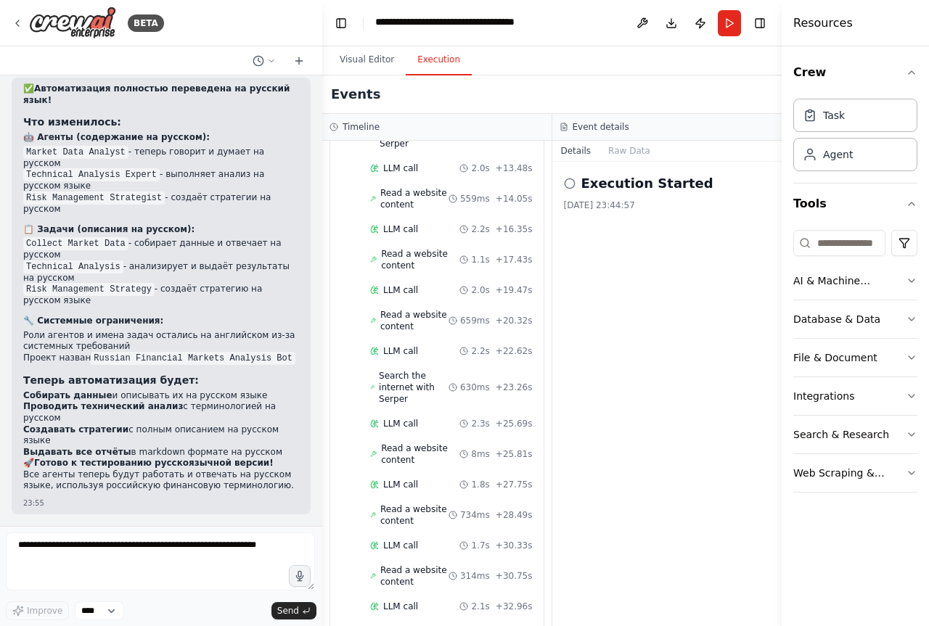
scroll to position [0, 0]
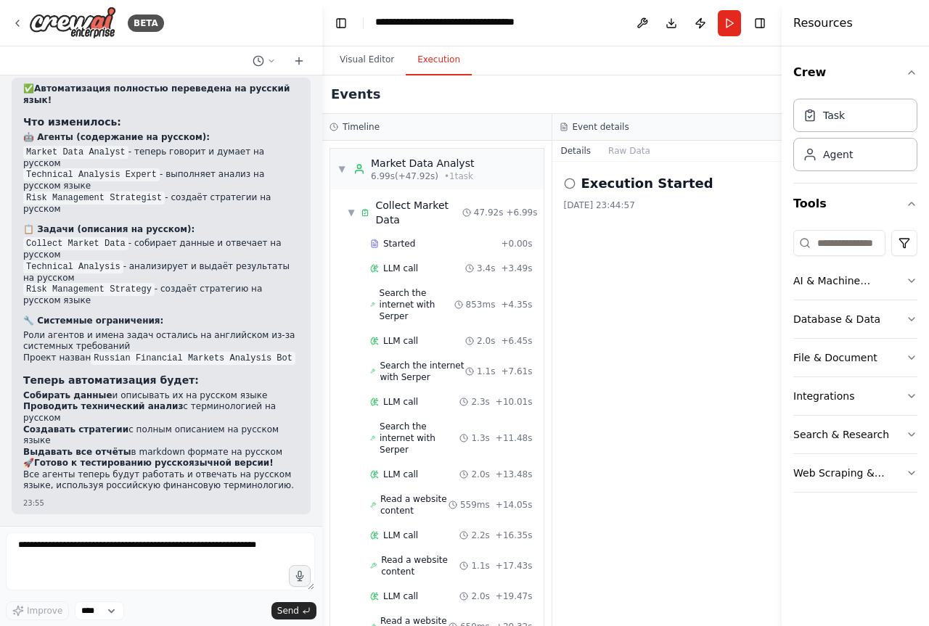
click at [573, 189] on icon at bounding box center [570, 184] width 12 height 12
click at [346, 175] on span "▼" at bounding box center [341, 169] width 9 height 12
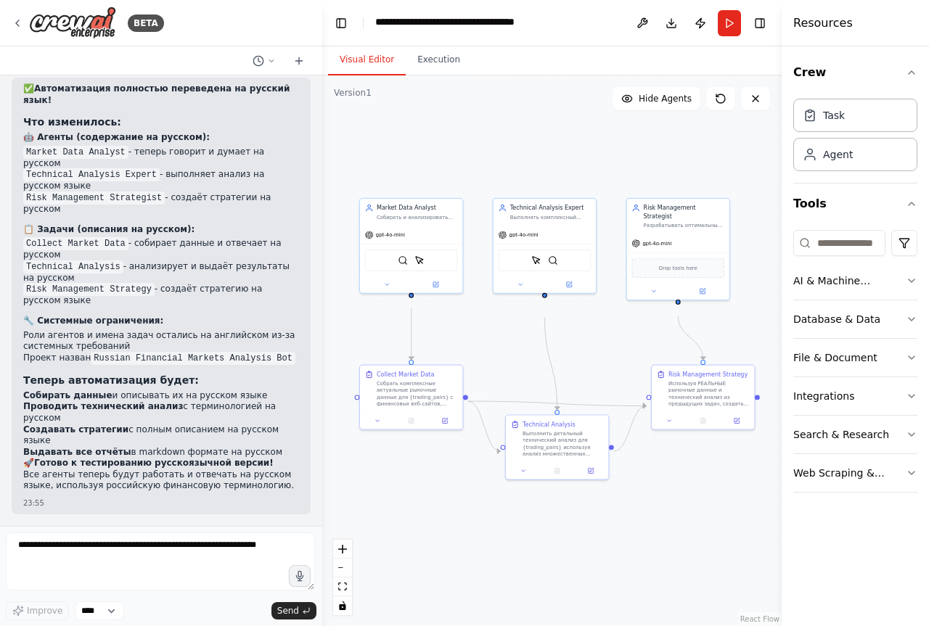
click at [353, 65] on button "Visual Editor" at bounding box center [367, 60] width 78 height 30
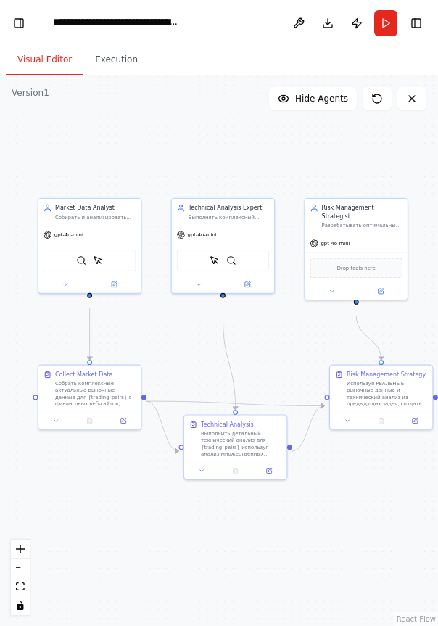
click at [410, 174] on div ".deletable-edge-delete-btn { width: 20px; height: 20px; border: 0px solid #ffff…" at bounding box center [219, 350] width 438 height 551
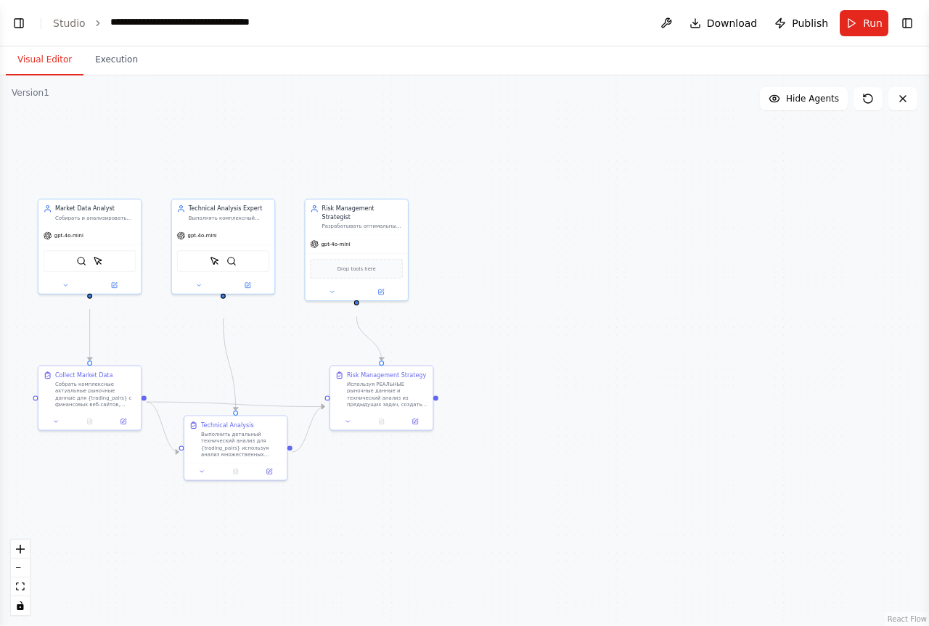
select select "****"
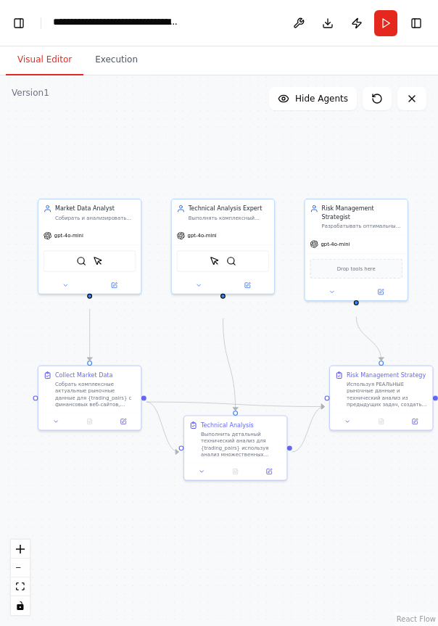
click at [350, 561] on div ".deletable-edge-delete-btn { width: 20px; height: 20px; border: 0px solid #ffff…" at bounding box center [219, 350] width 438 height 551
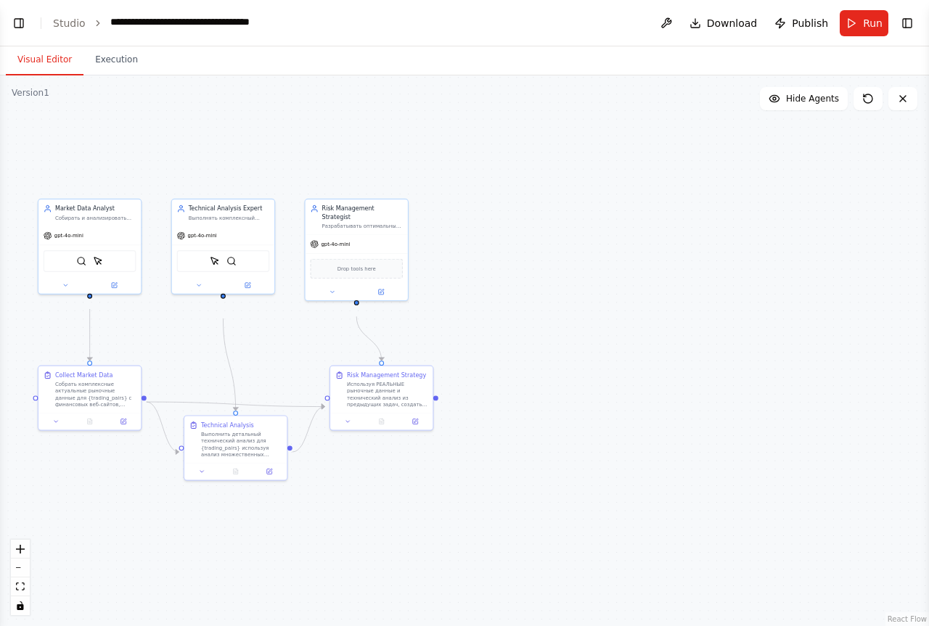
select select "****"
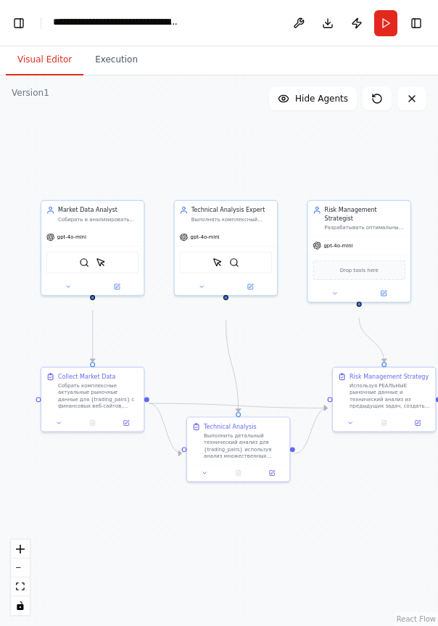
click at [358, 550] on div ".deletable-edge-delete-btn { width: 20px; height: 20px; border: 0px solid #ffff…" at bounding box center [219, 350] width 438 height 551
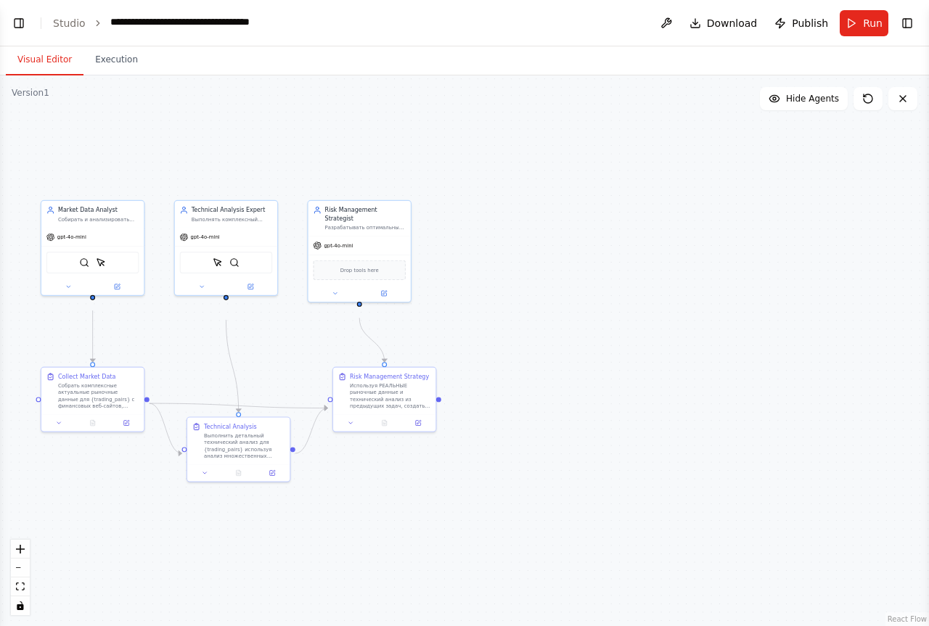
select select "****"
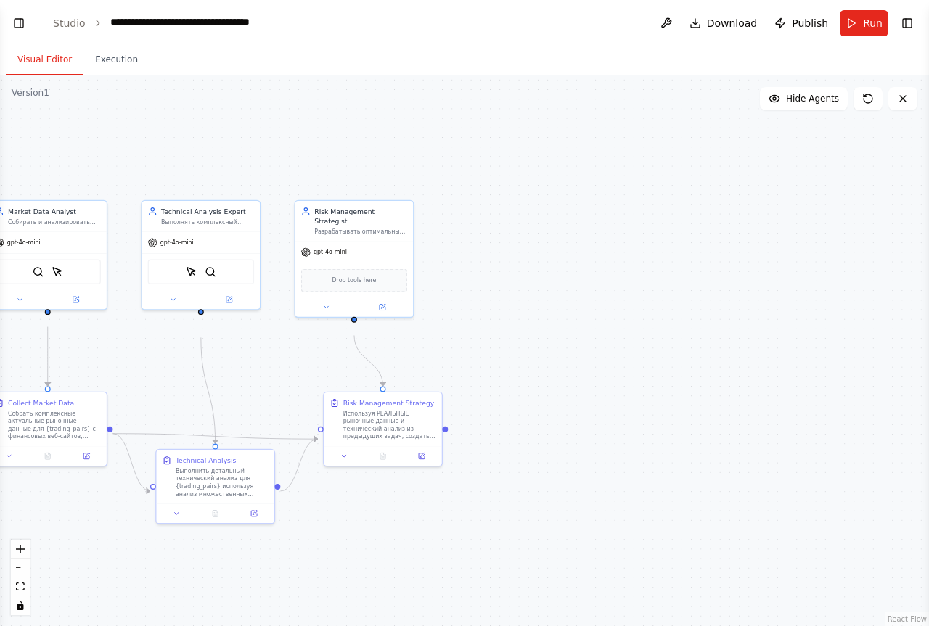
select select "****"
click at [408, 165] on div ".deletable-edge-delete-btn { width: 20px; height: 20px; border: 0px solid #ffff…" at bounding box center [464, 350] width 929 height 551
